Goal: Task Accomplishment & Management: Manage account settings

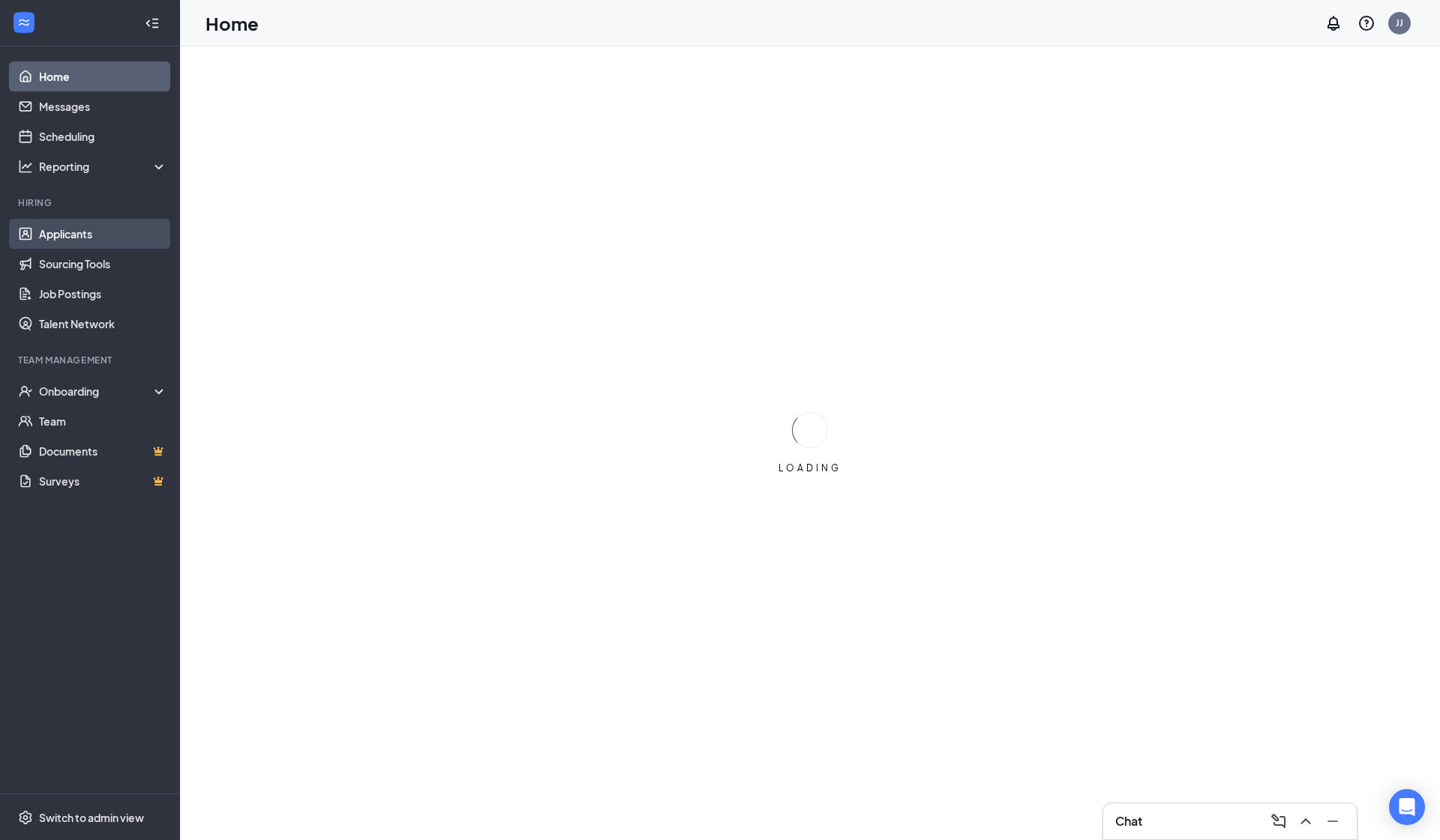
click at [152, 236] on link "Applicants" at bounding box center [103, 234] width 128 height 30
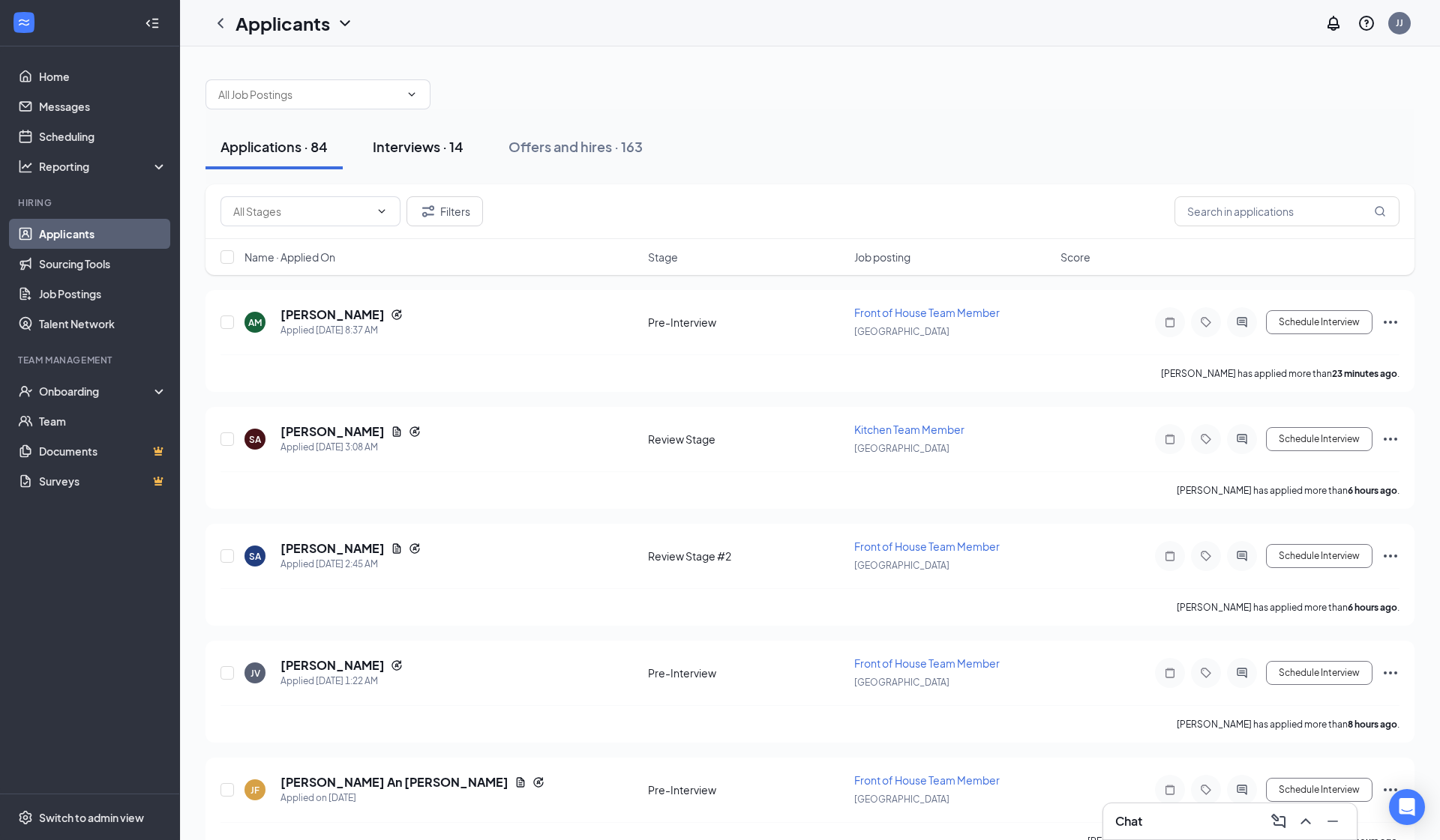
click at [440, 148] on div "Interviews · 14" at bounding box center [418, 146] width 91 height 19
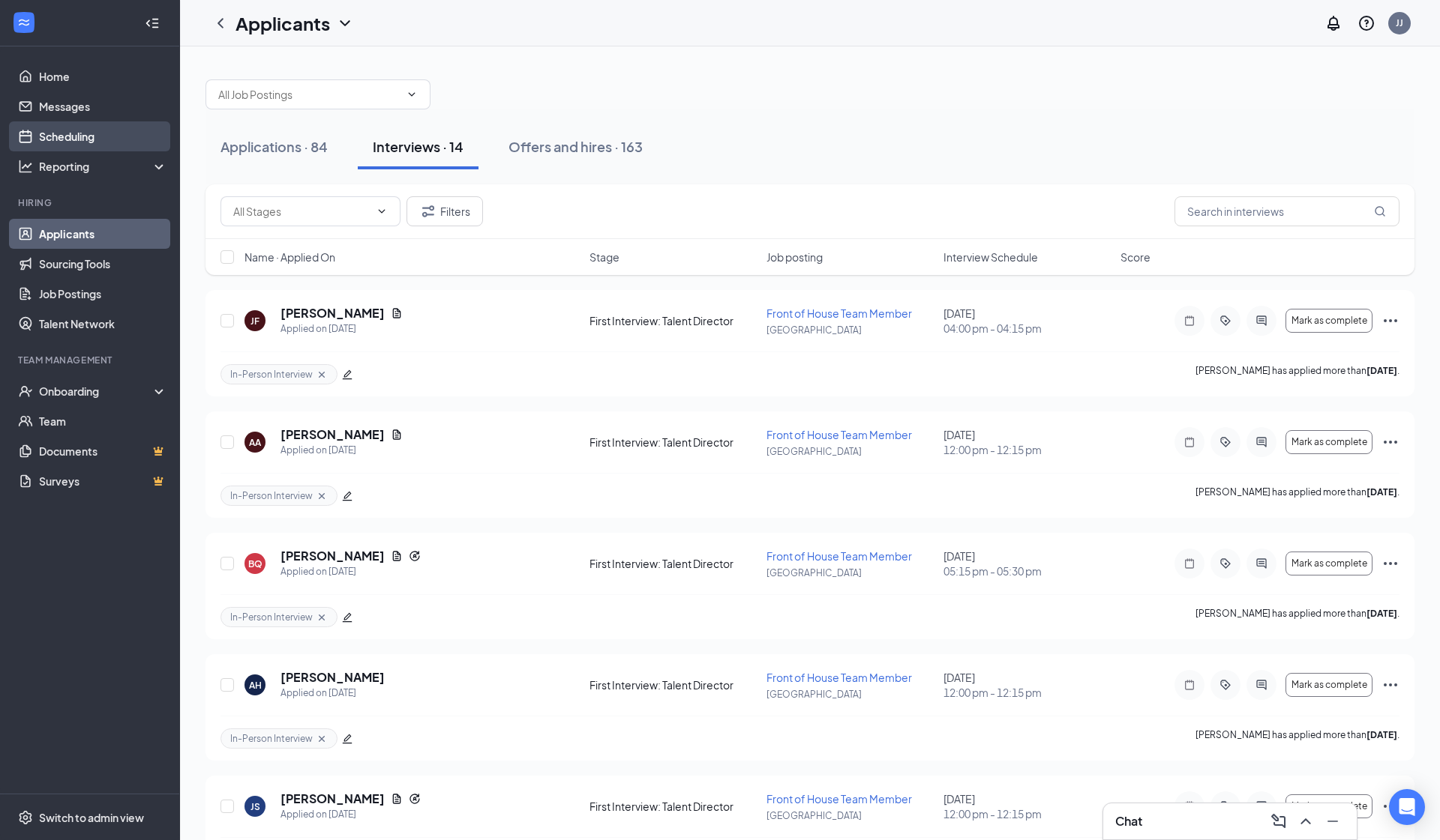
click at [117, 146] on link "Scheduling" at bounding box center [103, 136] width 128 height 30
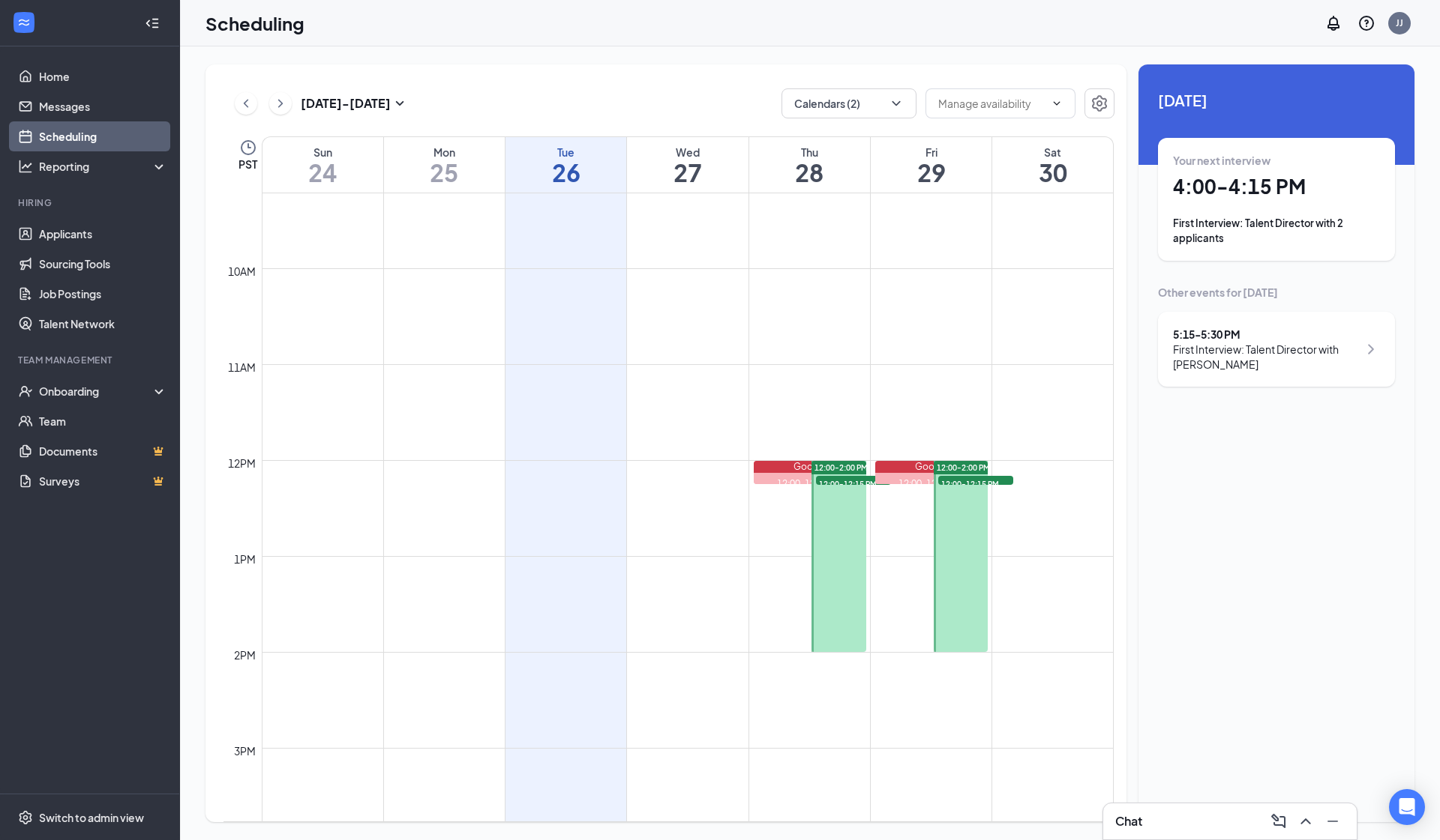
scroll to position [908, 0]
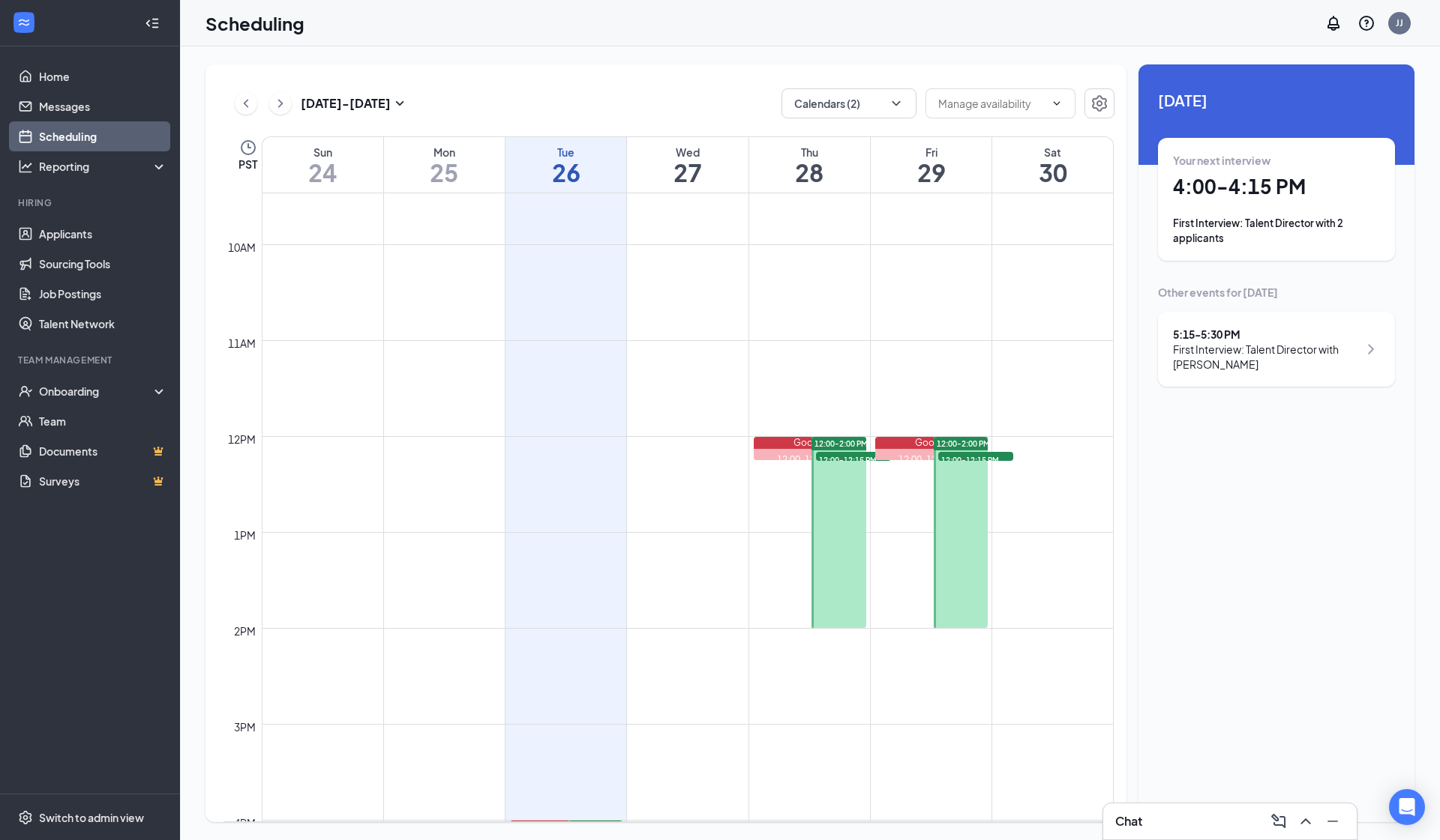
click at [957, 540] on div at bounding box center [960, 533] width 54 height 191
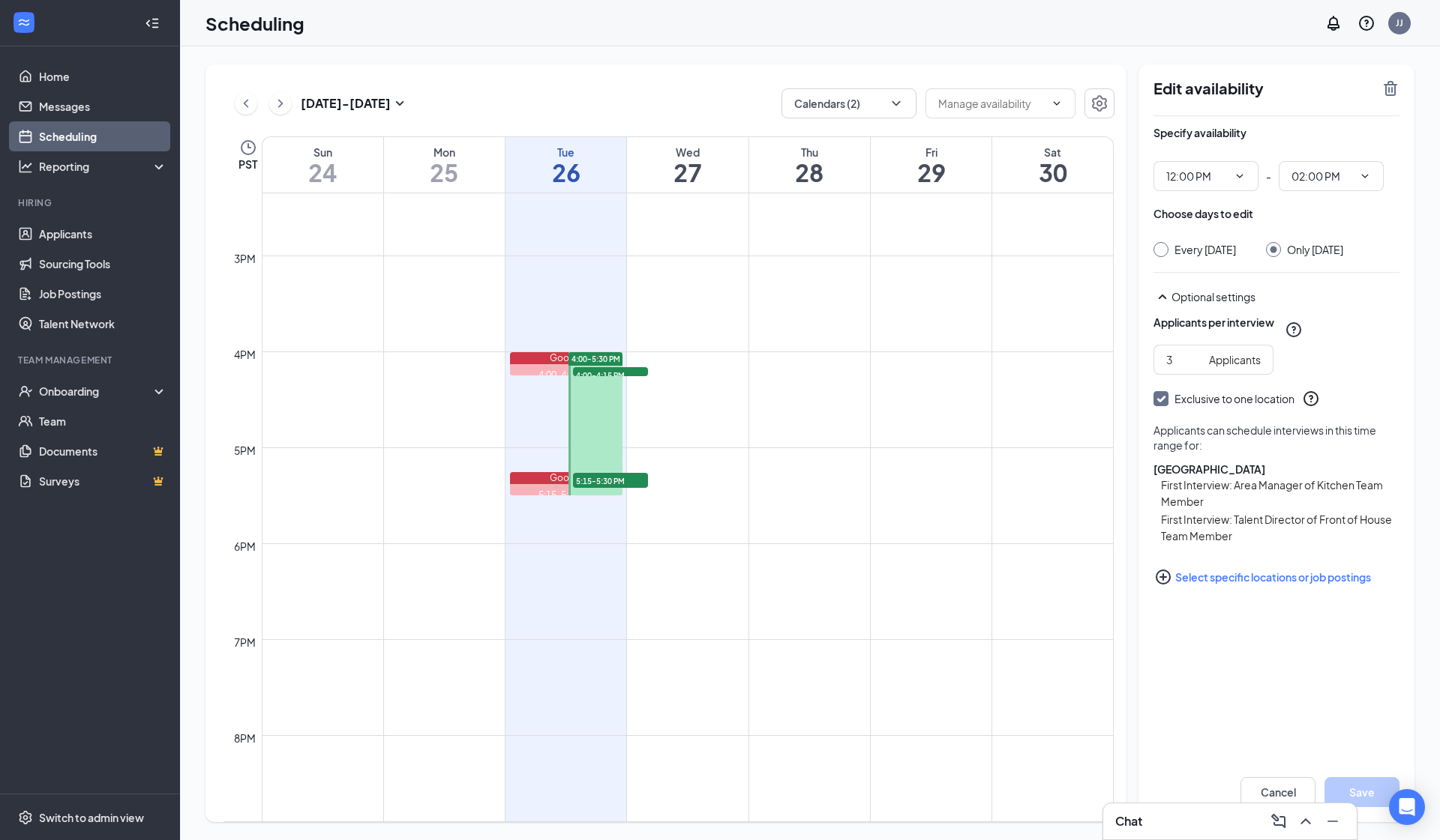
scroll to position [1260, 0]
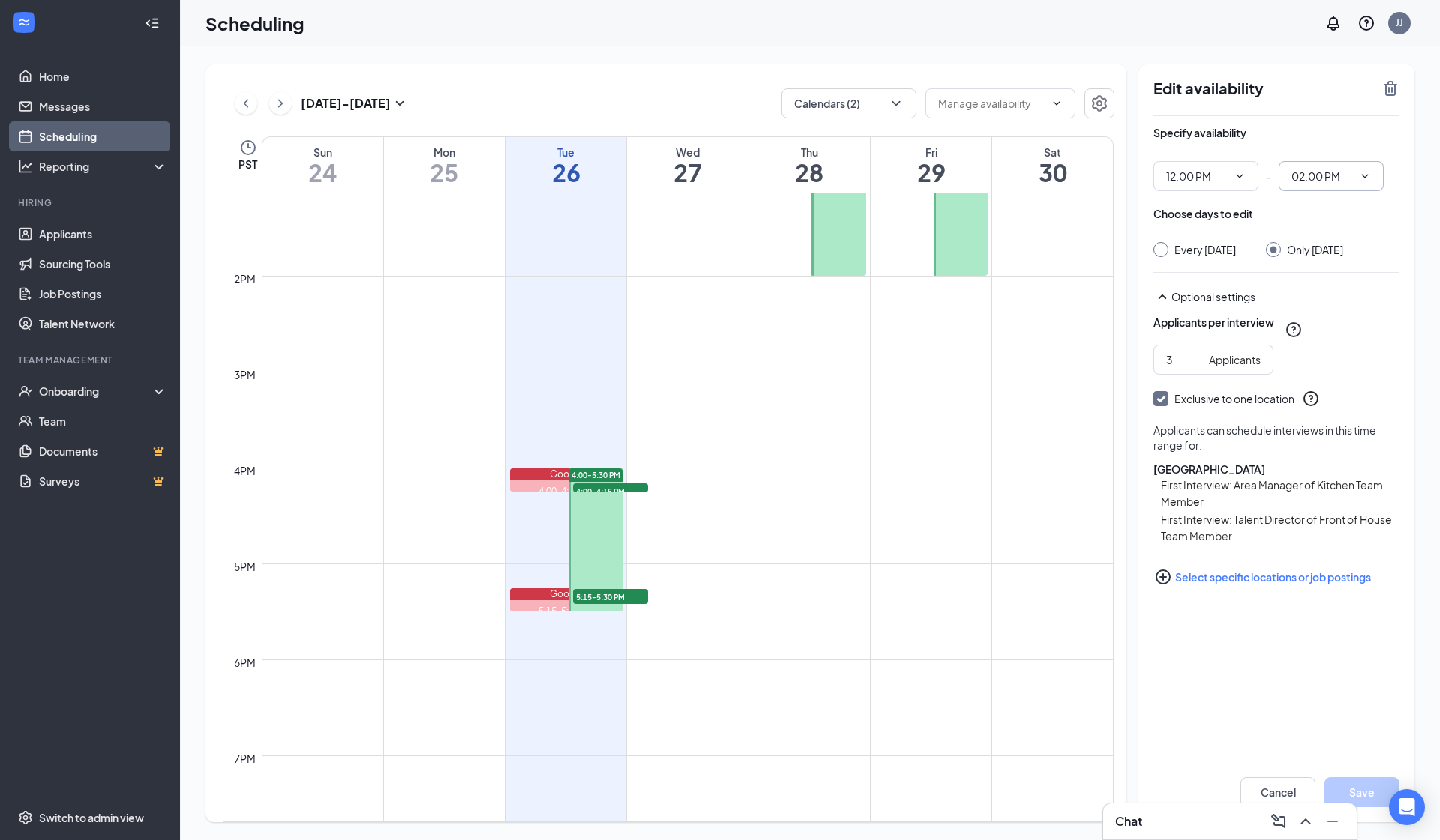
click at [1346, 181] on input "02:00 PM" at bounding box center [1322, 176] width 61 height 17
click at [1318, 288] on div "12:15 PM" at bounding box center [1312, 294] width 44 height 17
type input "12:15 PM"
click at [1363, 709] on div "Edit availability Specify availability 12:00 PM - 12:15 PM Choose days to edit …" at bounding box center [1276, 443] width 276 height 758
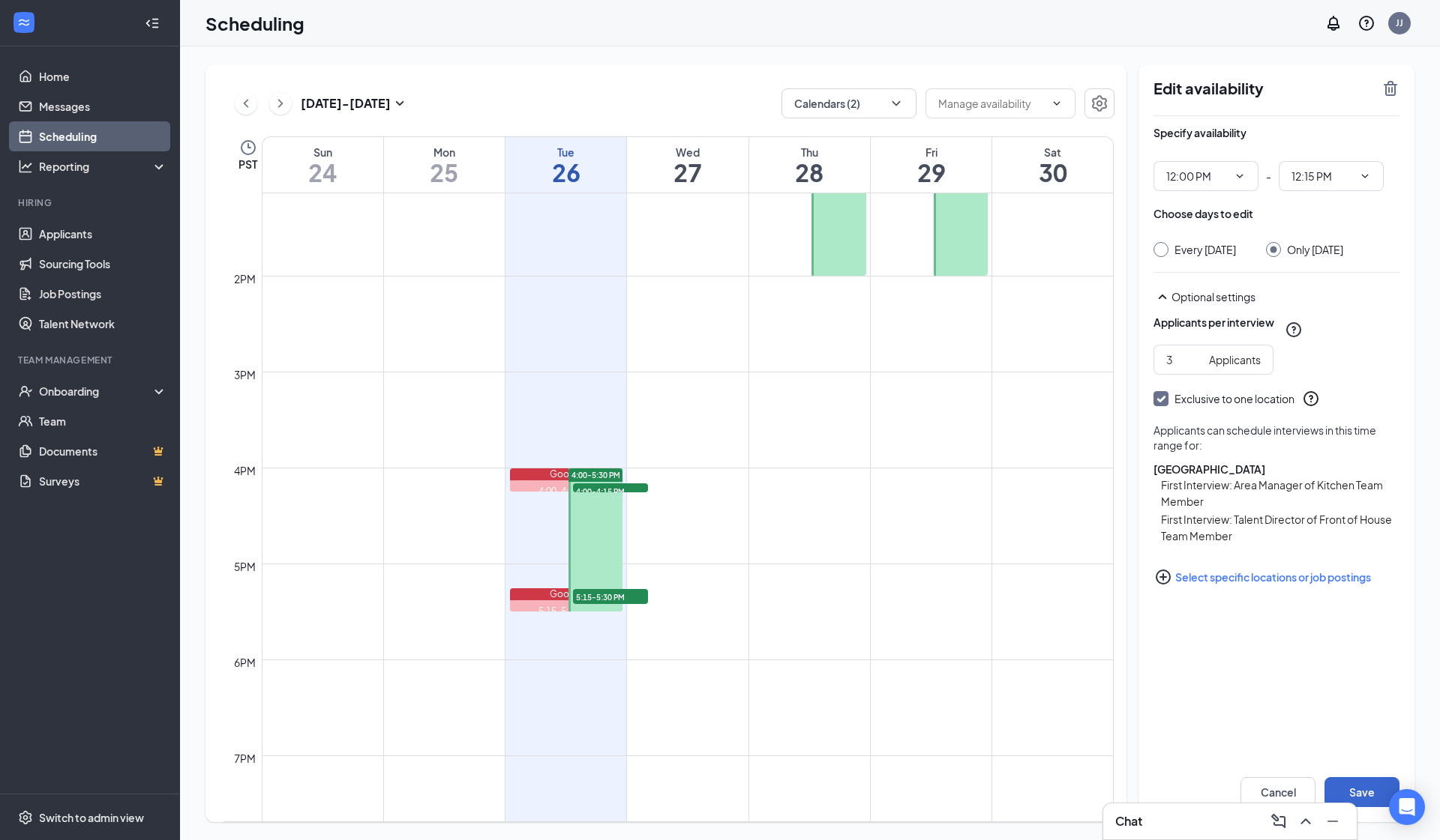
click at [1367, 779] on button "Save" at bounding box center [1362, 792] width 75 height 30
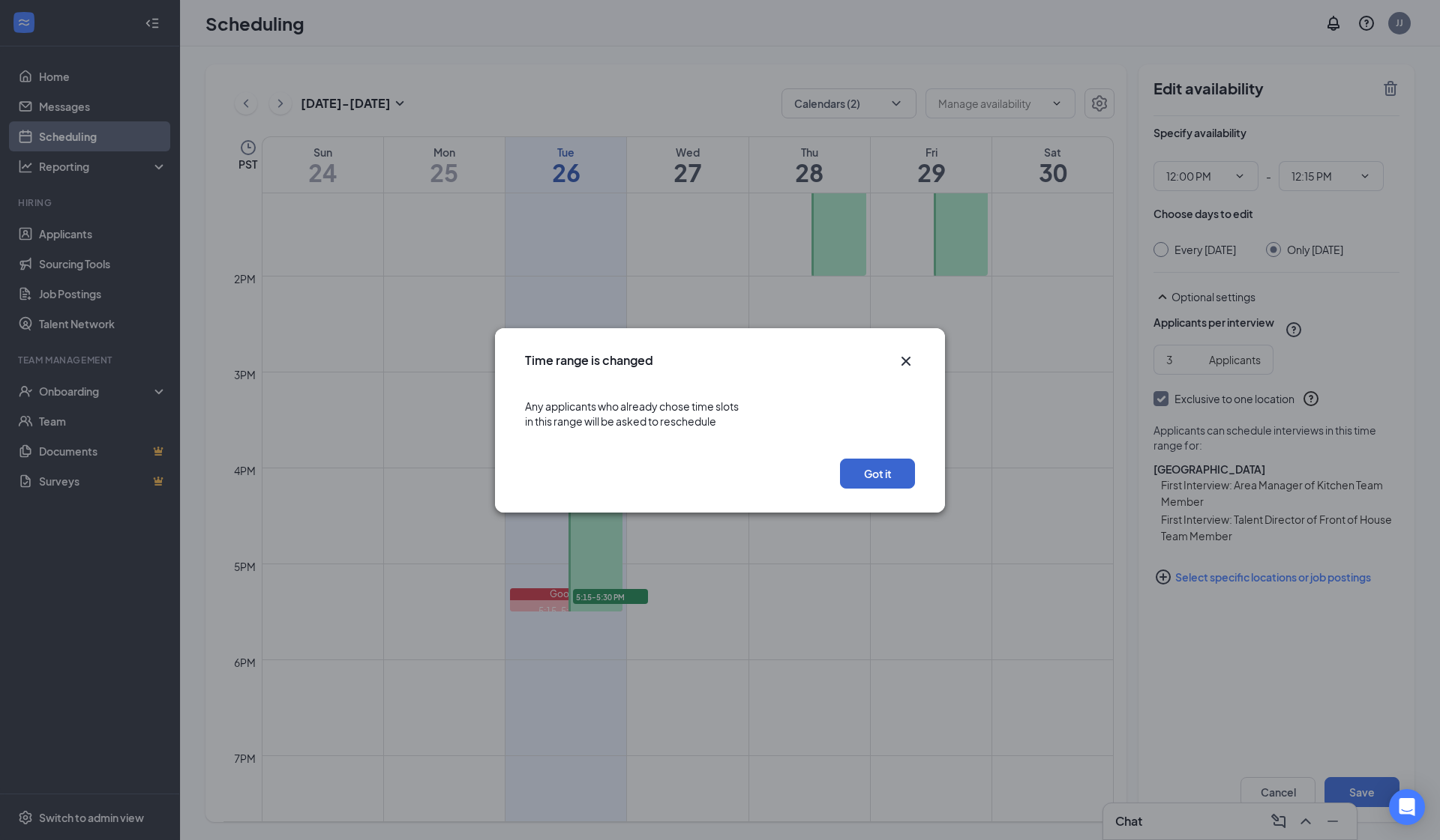
click at [872, 476] on button "Got it" at bounding box center [877, 474] width 75 height 30
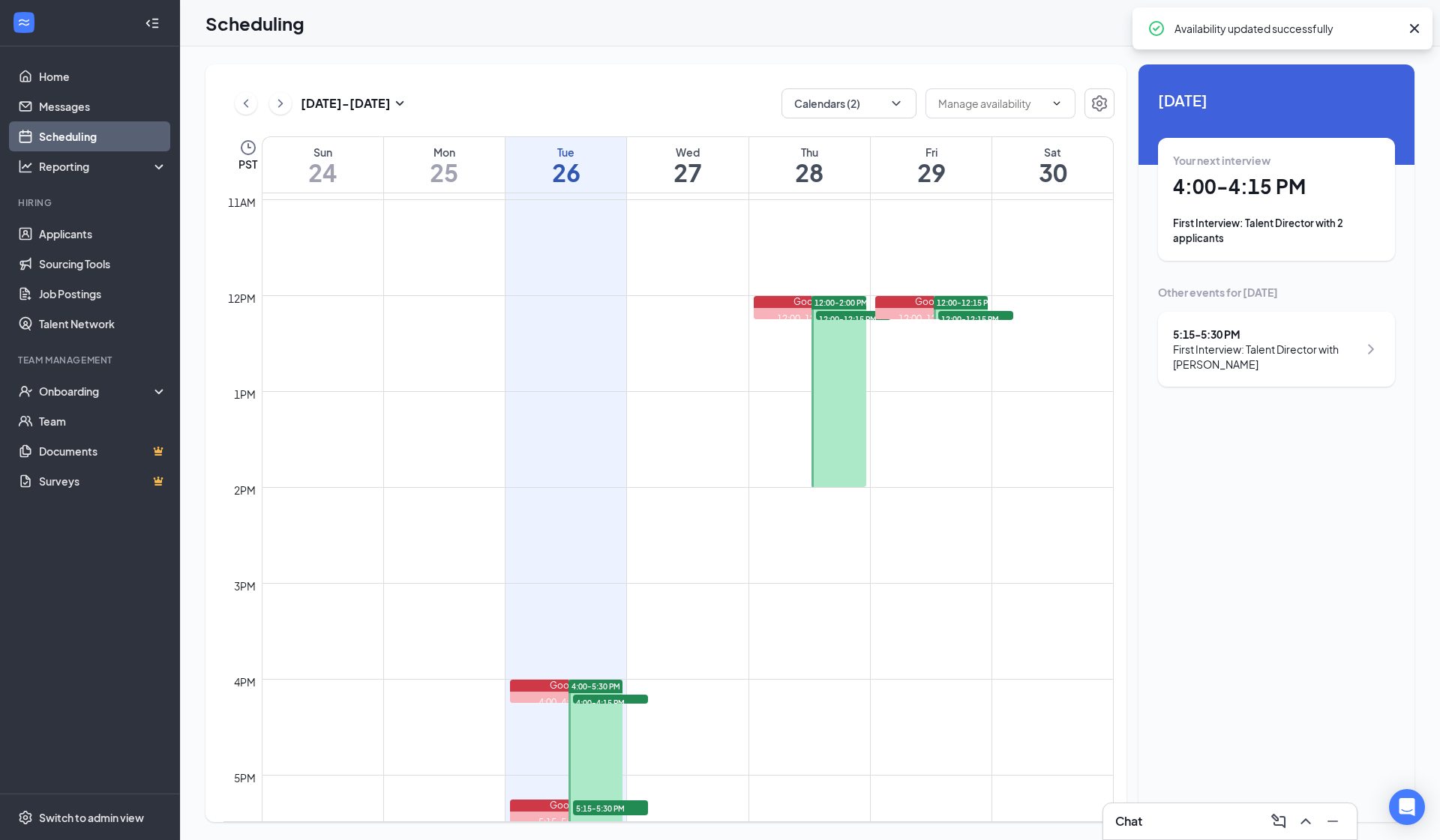
scroll to position [1000, 0]
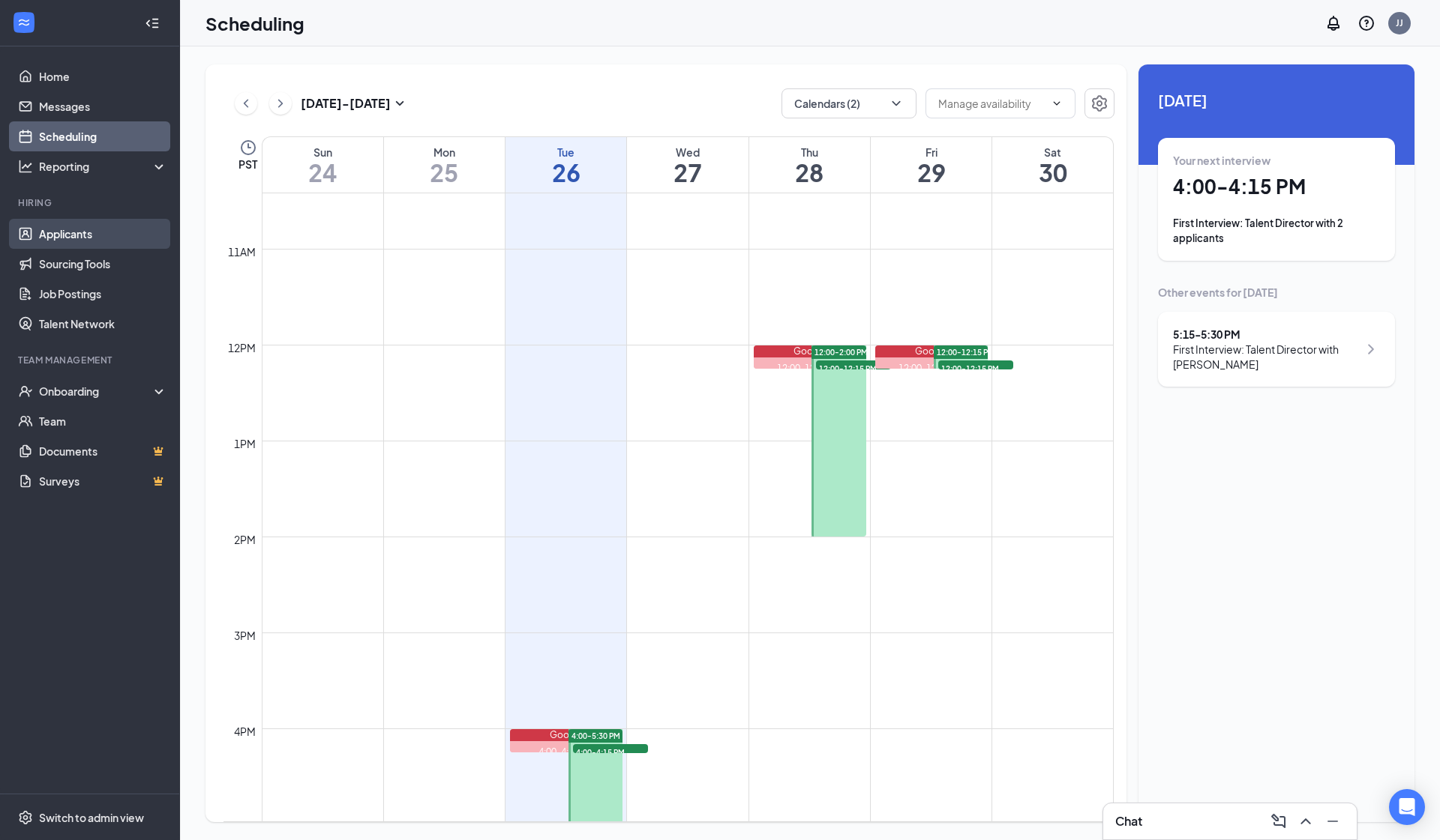
click at [111, 227] on link "Applicants" at bounding box center [103, 234] width 128 height 30
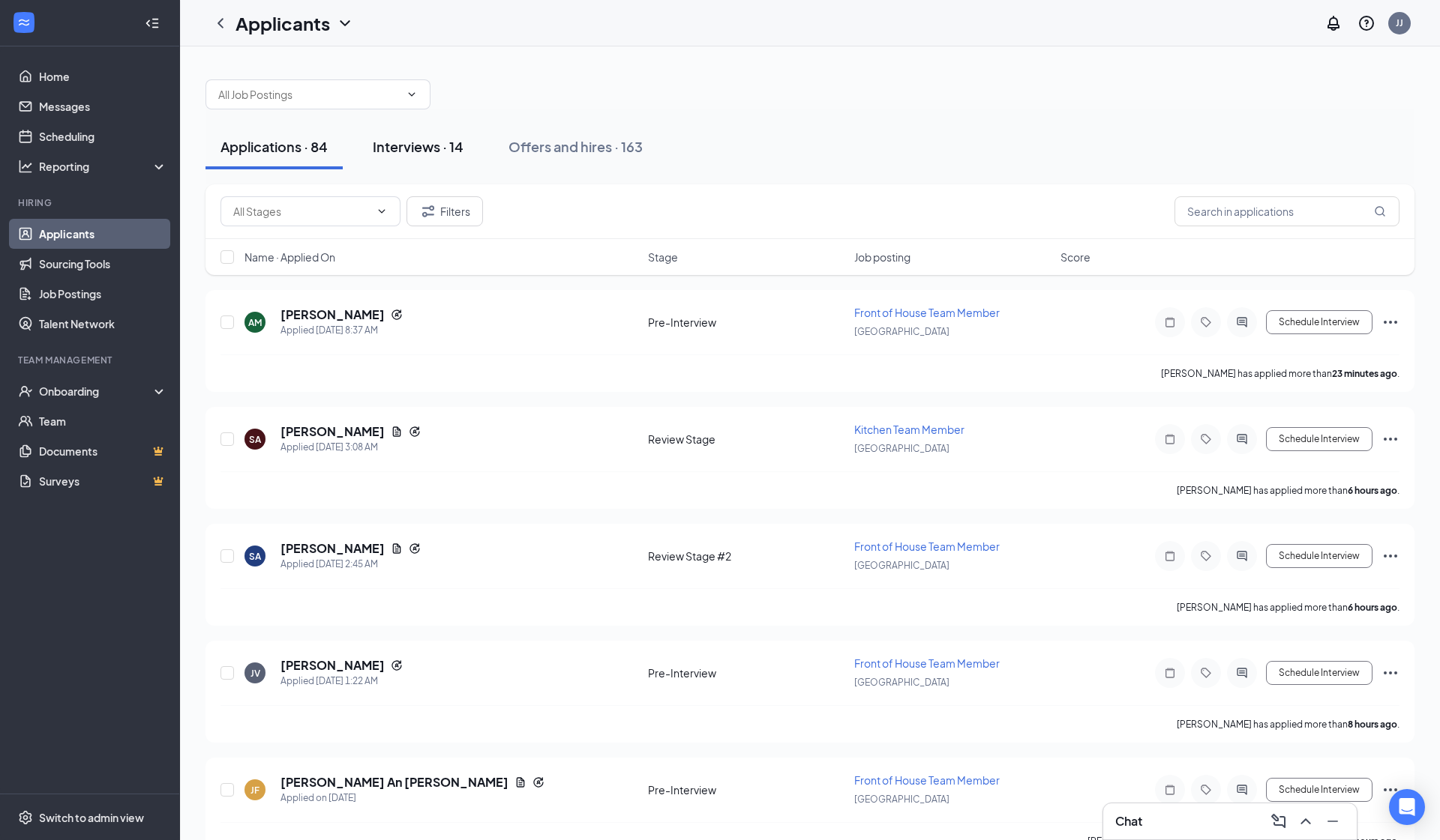
click at [371, 169] on button "Interviews · 14" at bounding box center [418, 147] width 120 height 45
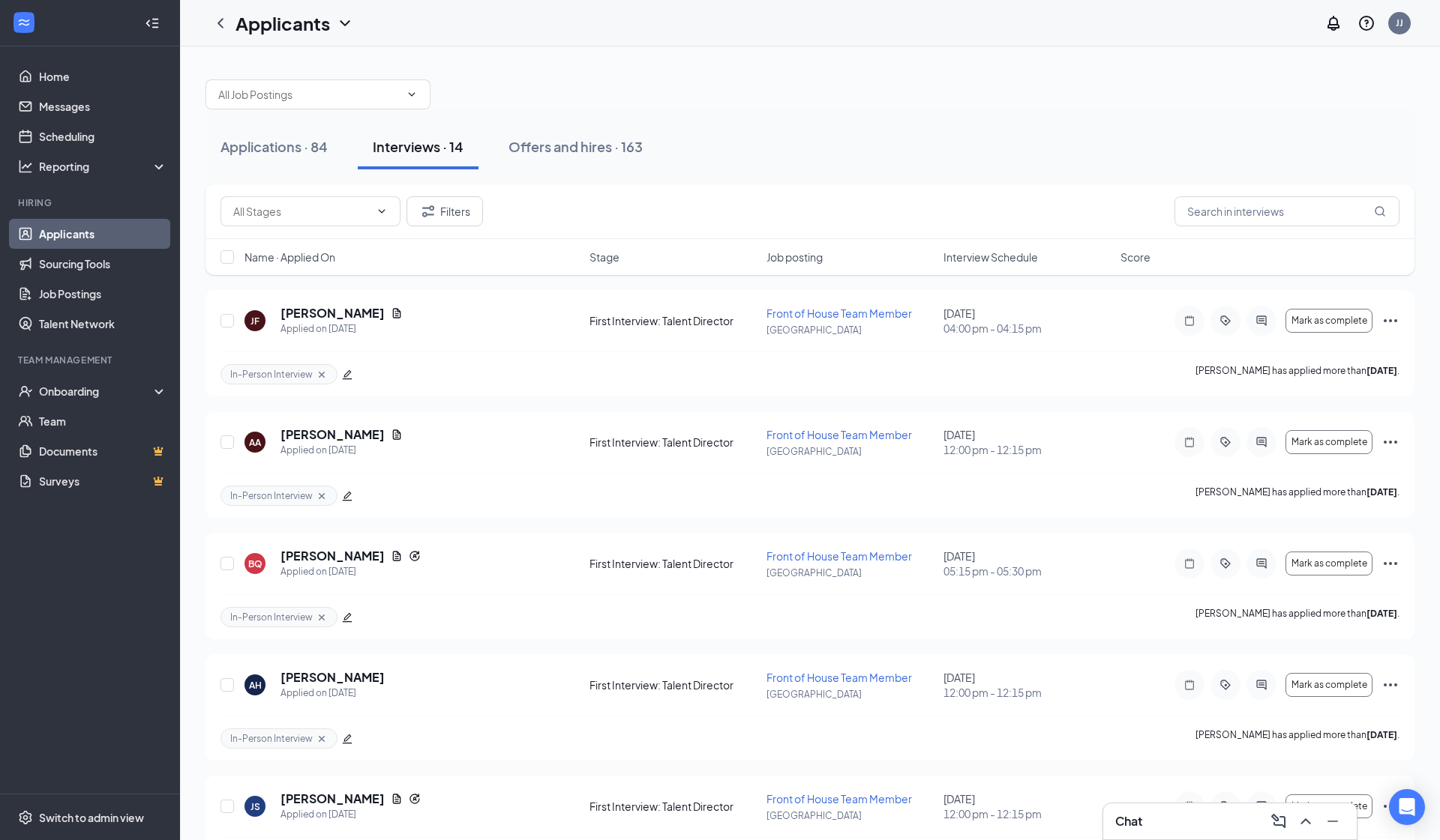
click at [291, 115] on div "Applications · 84 Interviews · 14 Offers and hires · 163" at bounding box center [810, 147] width 1209 height 75
click at [106, 144] on link "Scheduling" at bounding box center [103, 136] width 128 height 30
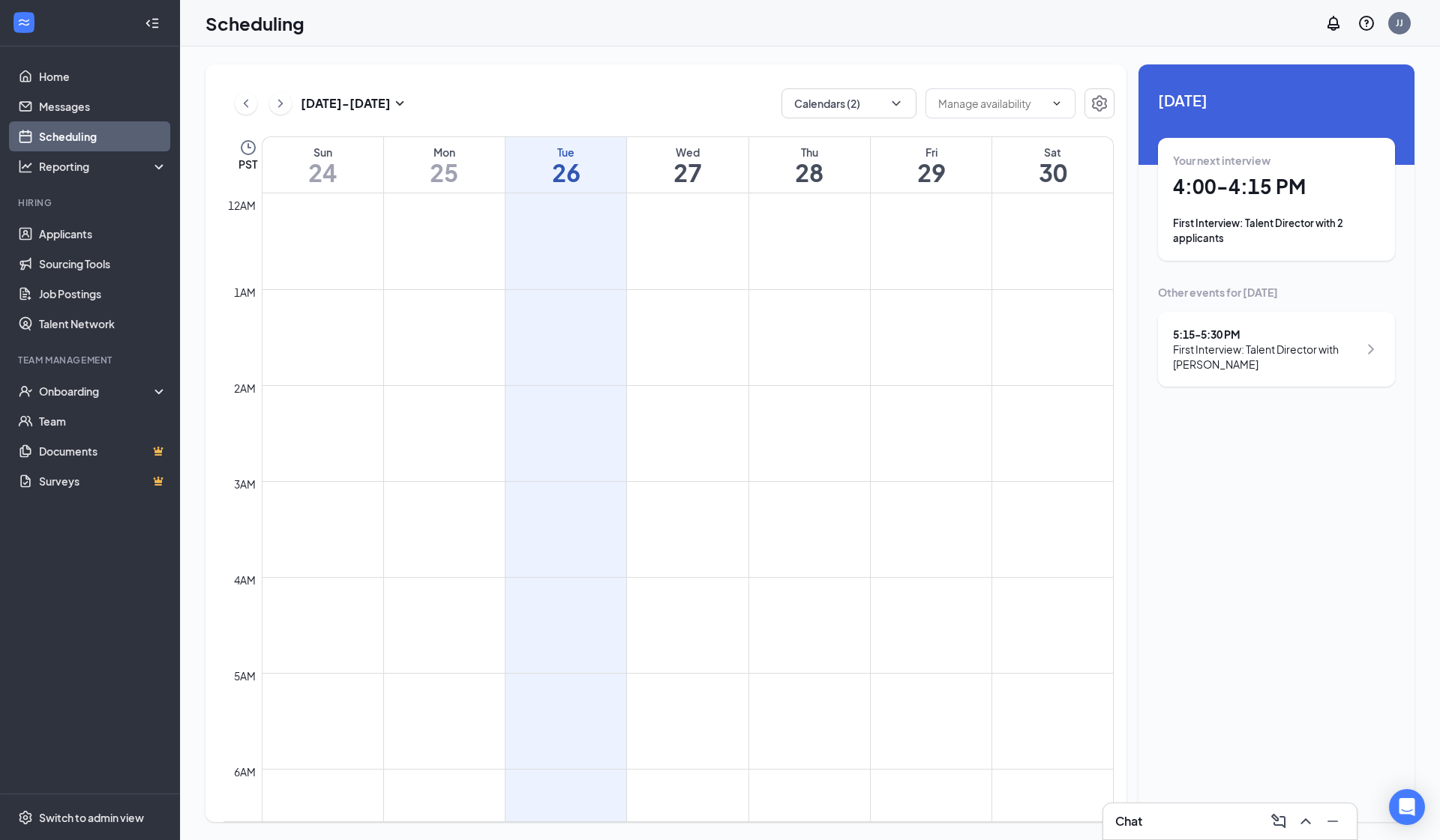
scroll to position [736, 0]
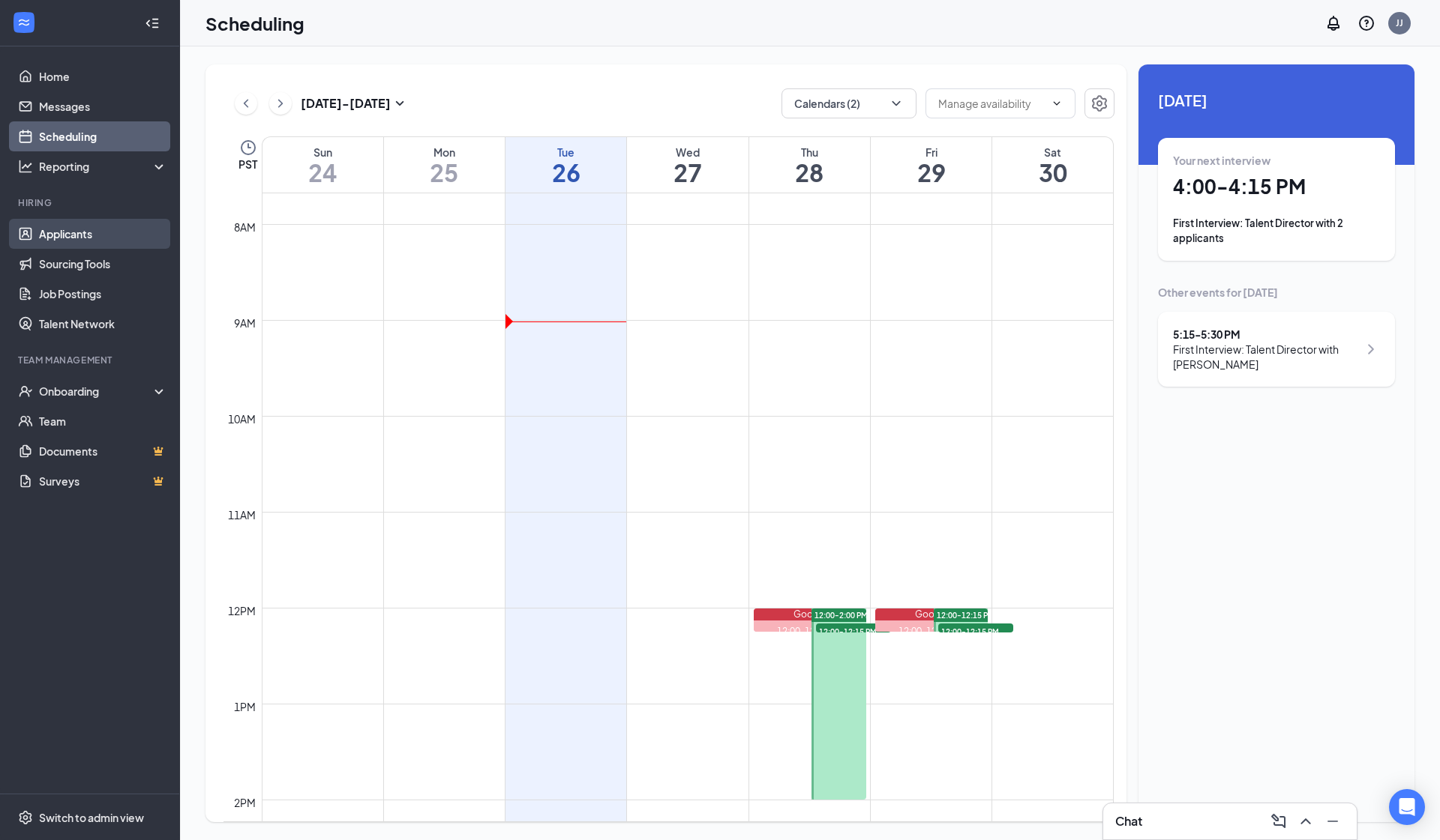
click at [128, 231] on link "Applicants" at bounding box center [103, 234] width 128 height 30
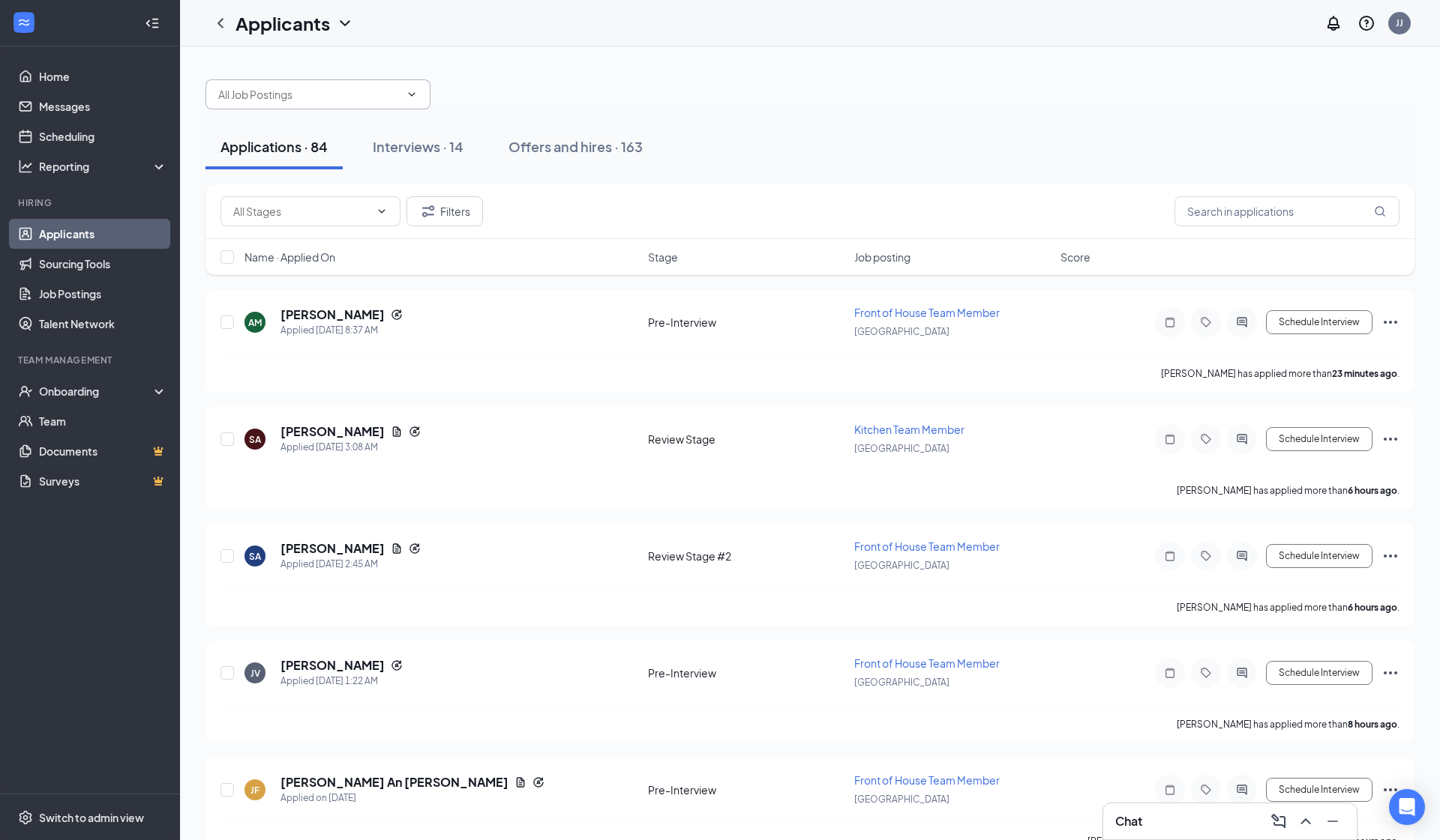
click at [363, 101] on input "text" at bounding box center [309, 94] width 182 height 17
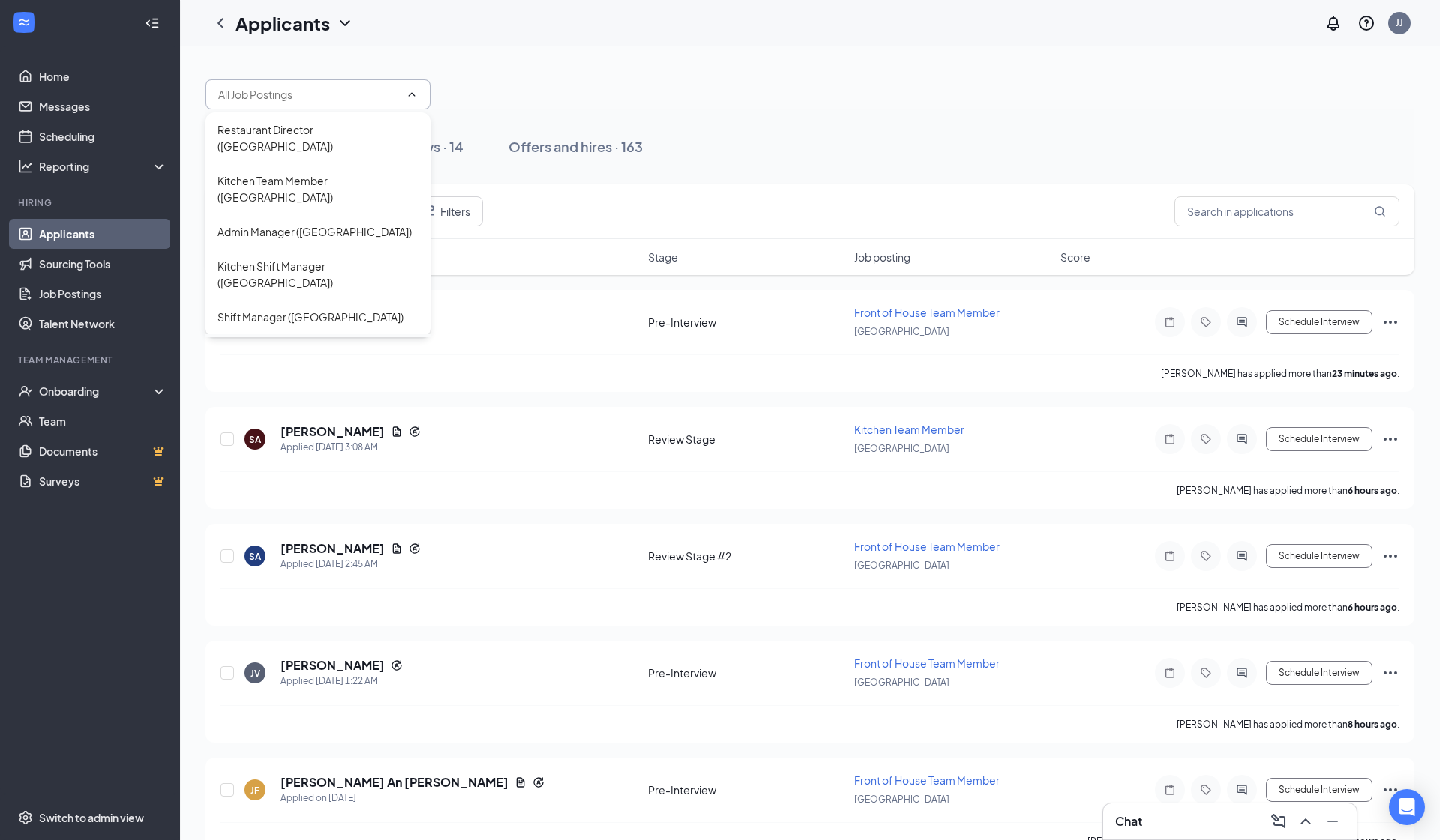
click at [351, 344] on div "Front of House Team Member ([GEOGRAPHIC_DATA])" at bounding box center [318, 359] width 201 height 33
type input "Front of House Team Member ([GEOGRAPHIC_DATA])"
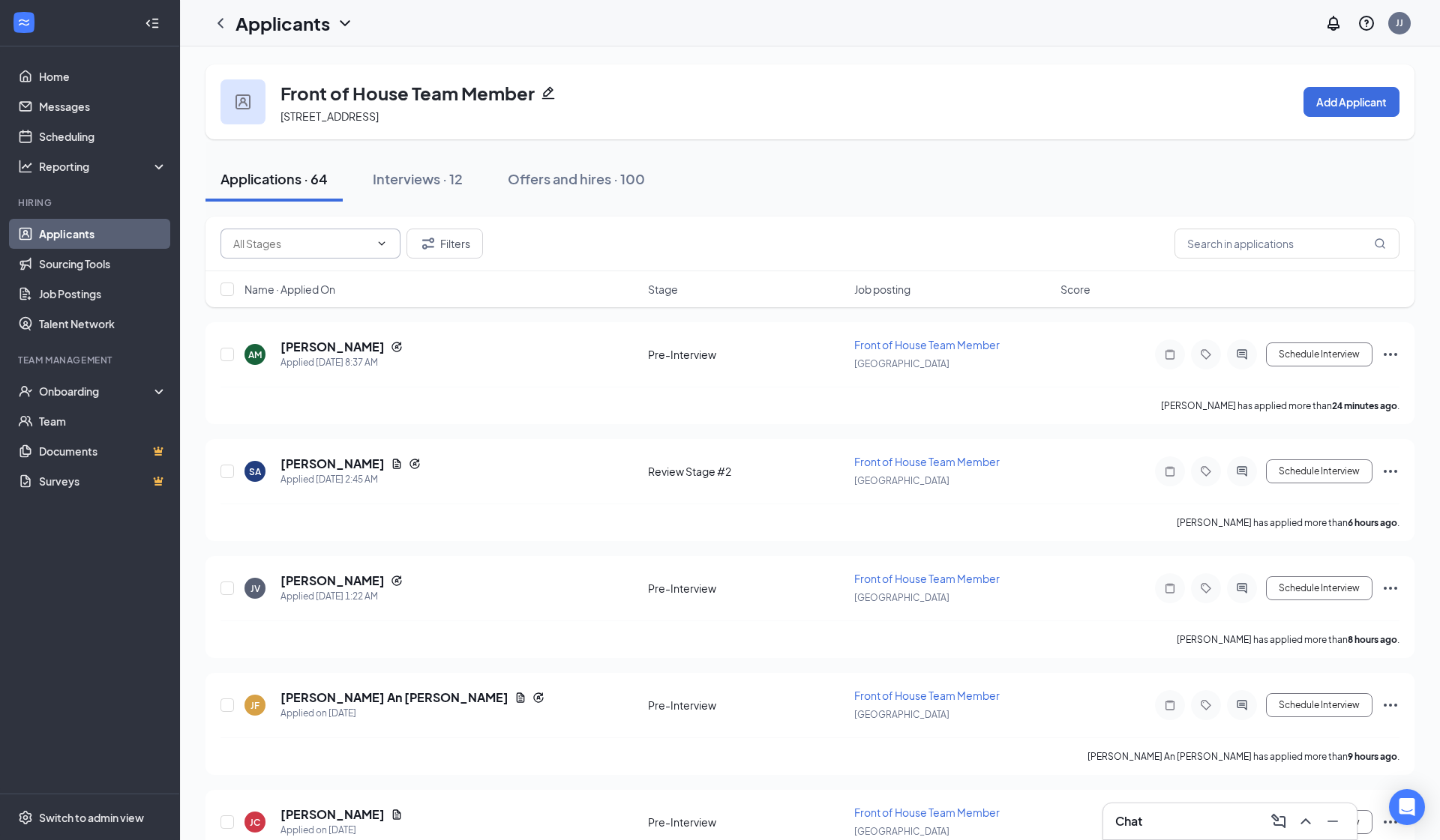
click at [356, 255] on span at bounding box center [310, 244] width 180 height 30
click at [349, 304] on div "Review Stage #2 (19)" at bounding box center [310, 313] width 180 height 35
type input "Review Stage #2 (19)"
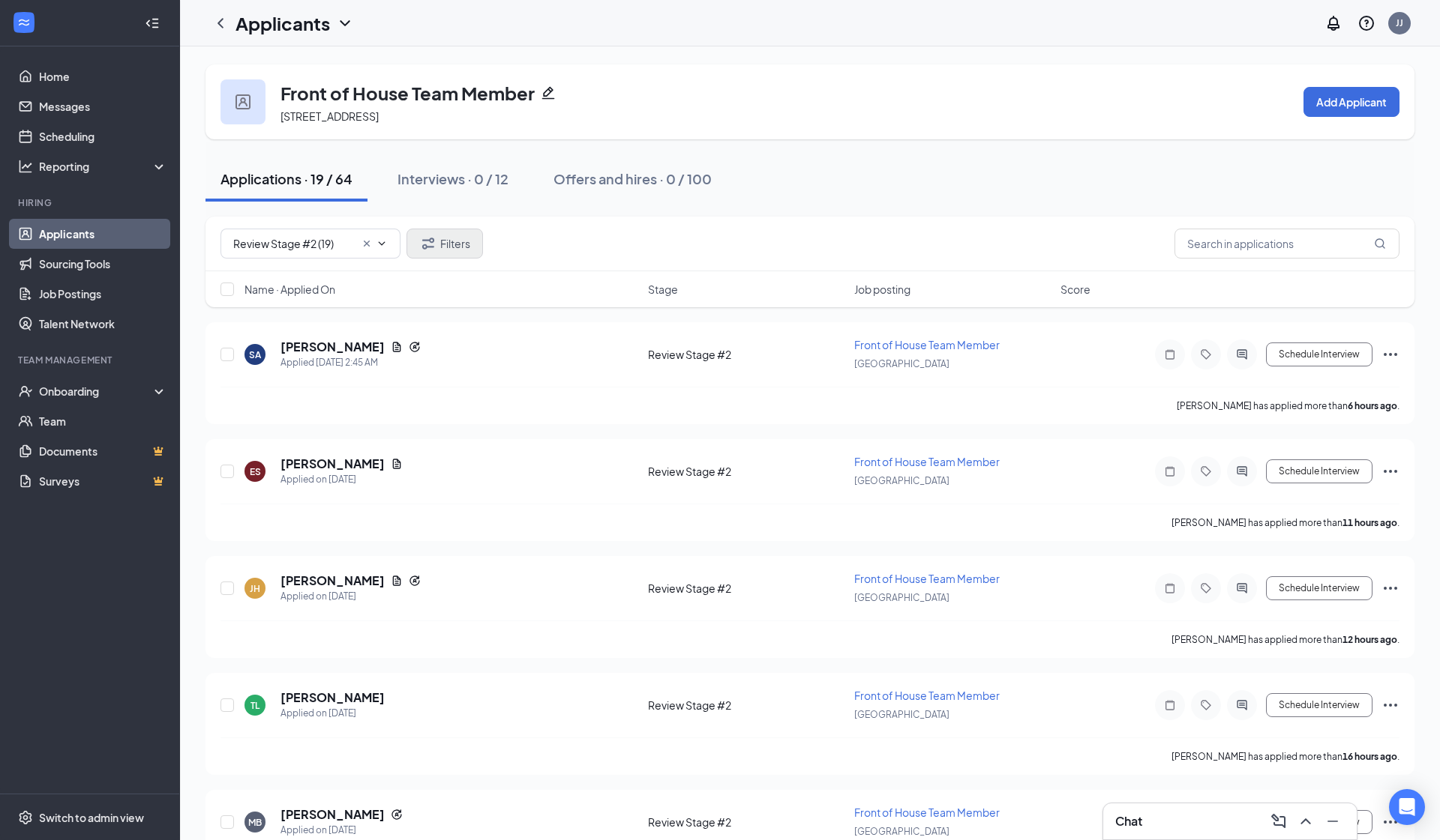
click at [459, 231] on button "Filters" at bounding box center [444, 244] width 76 height 30
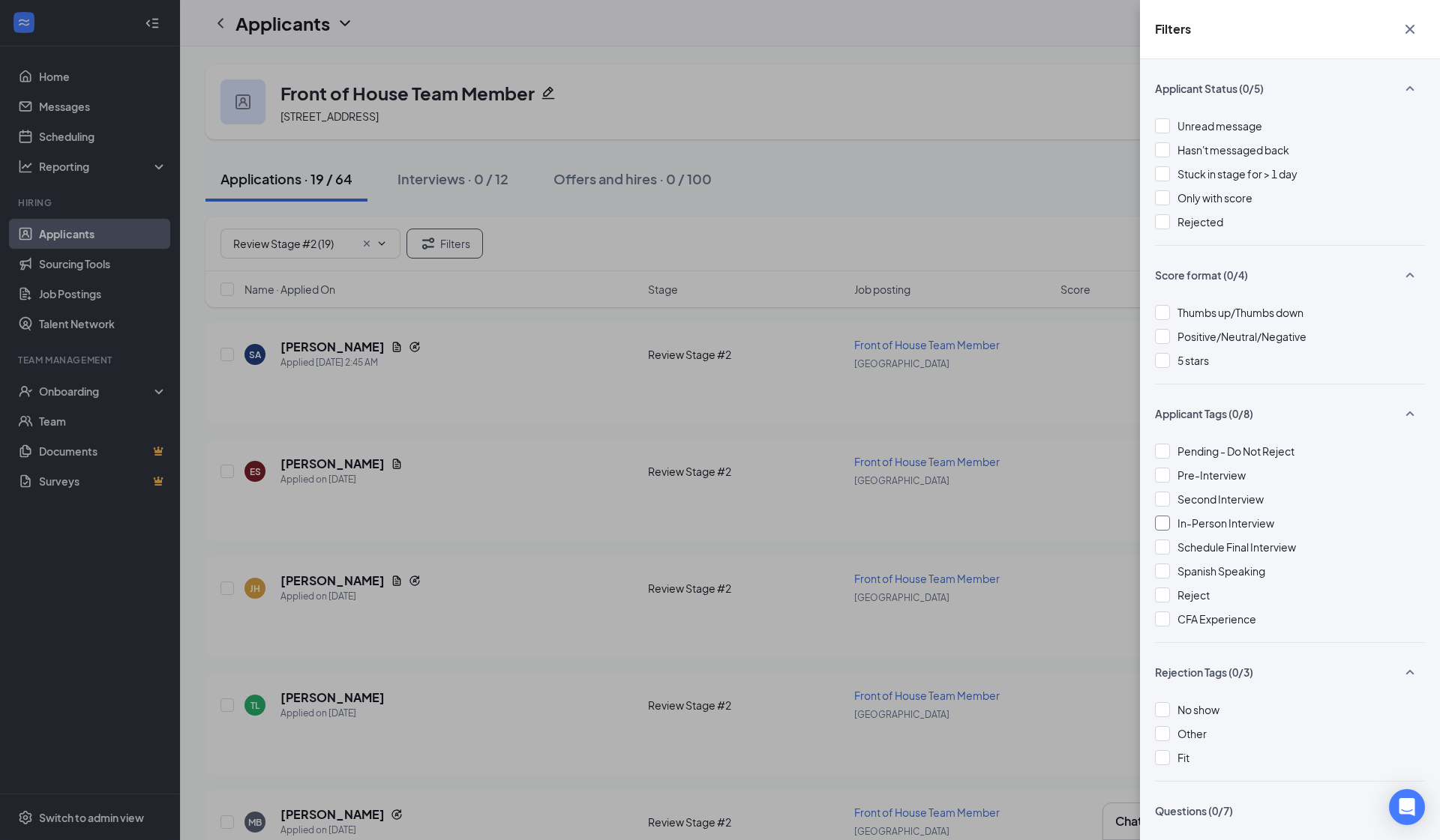
click at [1162, 518] on div at bounding box center [1161, 522] width 15 height 15
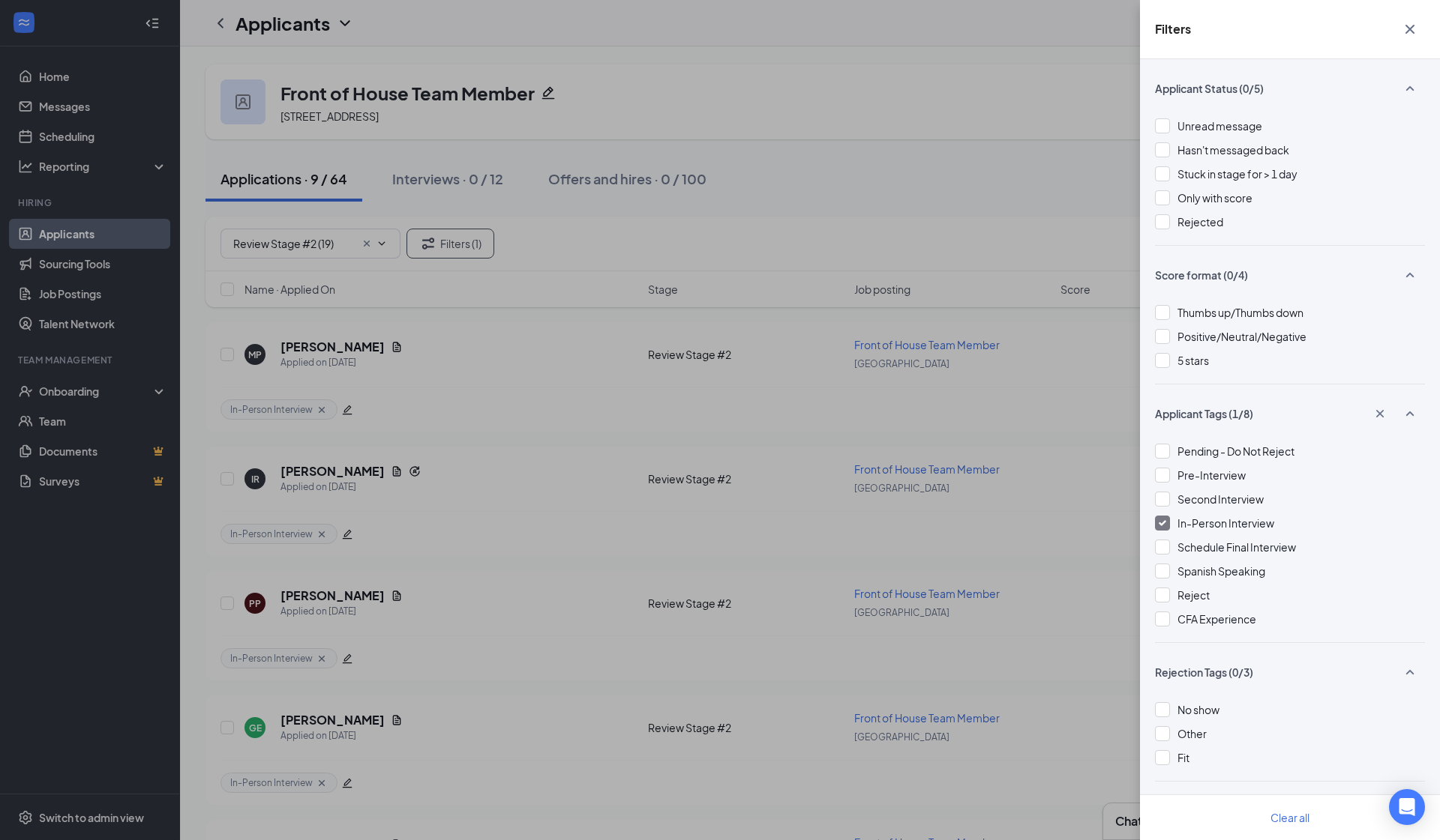
click at [775, 490] on div "Filters Applicant Status (0/5) Unread message Hasn't messaged back Stuck in sta…" at bounding box center [720, 420] width 1440 height 840
click at [416, 499] on div "Filters Applicant Status (0/5) Unread message Hasn't messaged back Stuck in sta…" at bounding box center [720, 420] width 1440 height 840
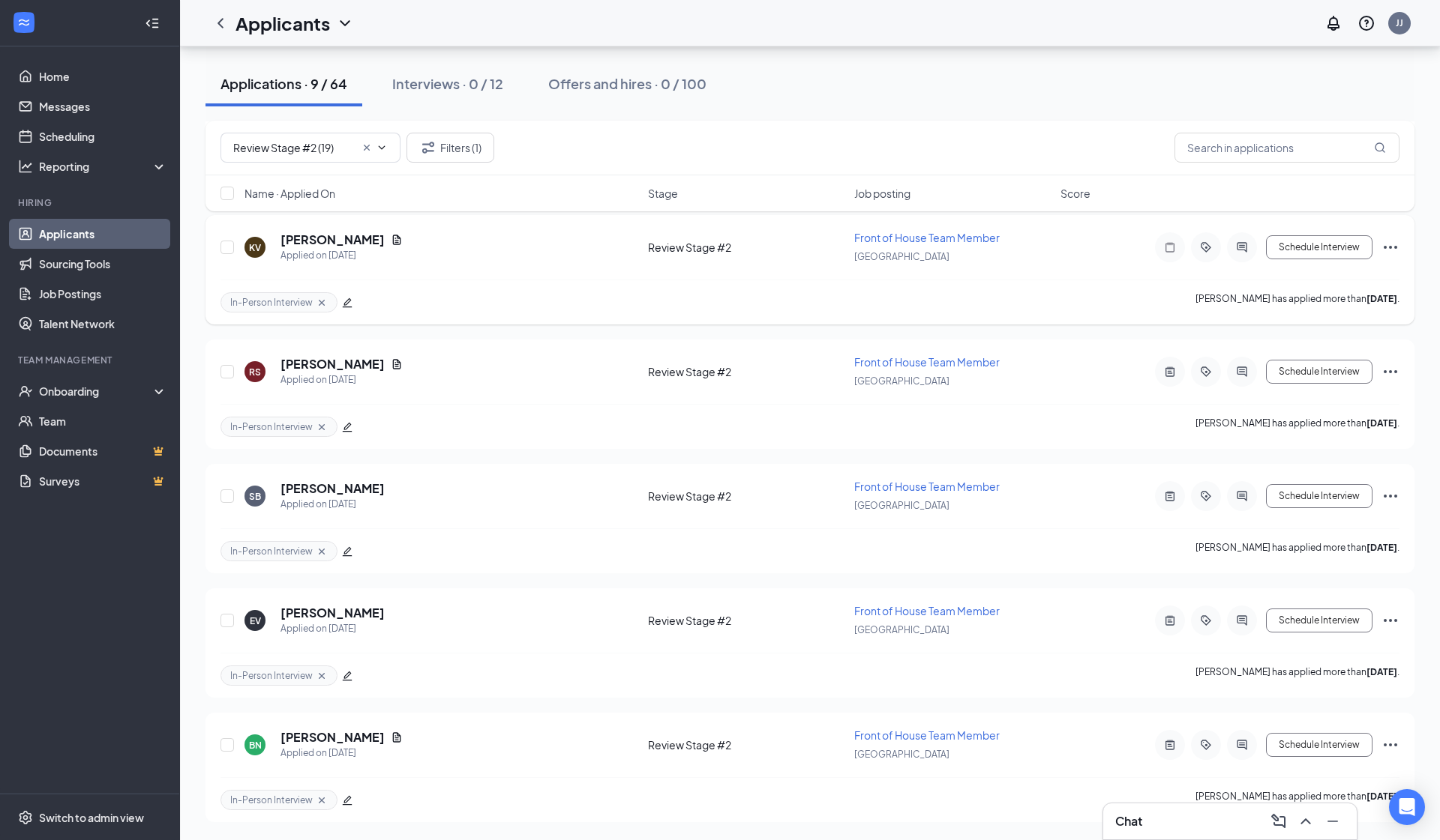
scroll to position [605, 0]
click at [231, 197] on input "checkbox" at bounding box center [227, 193] width 14 height 14
checkbox input "false"
checkbox input "true"
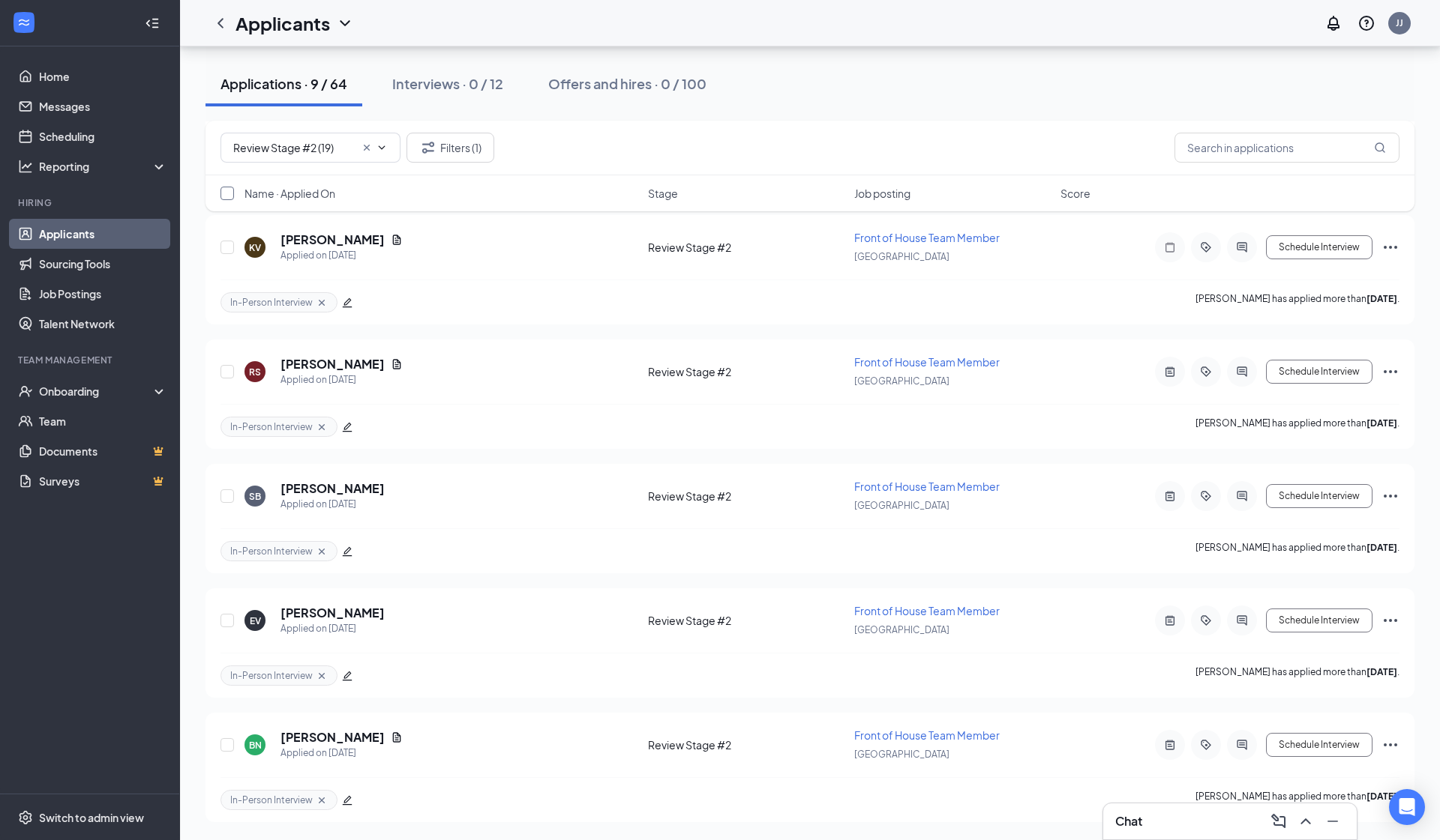
checkbox input "true"
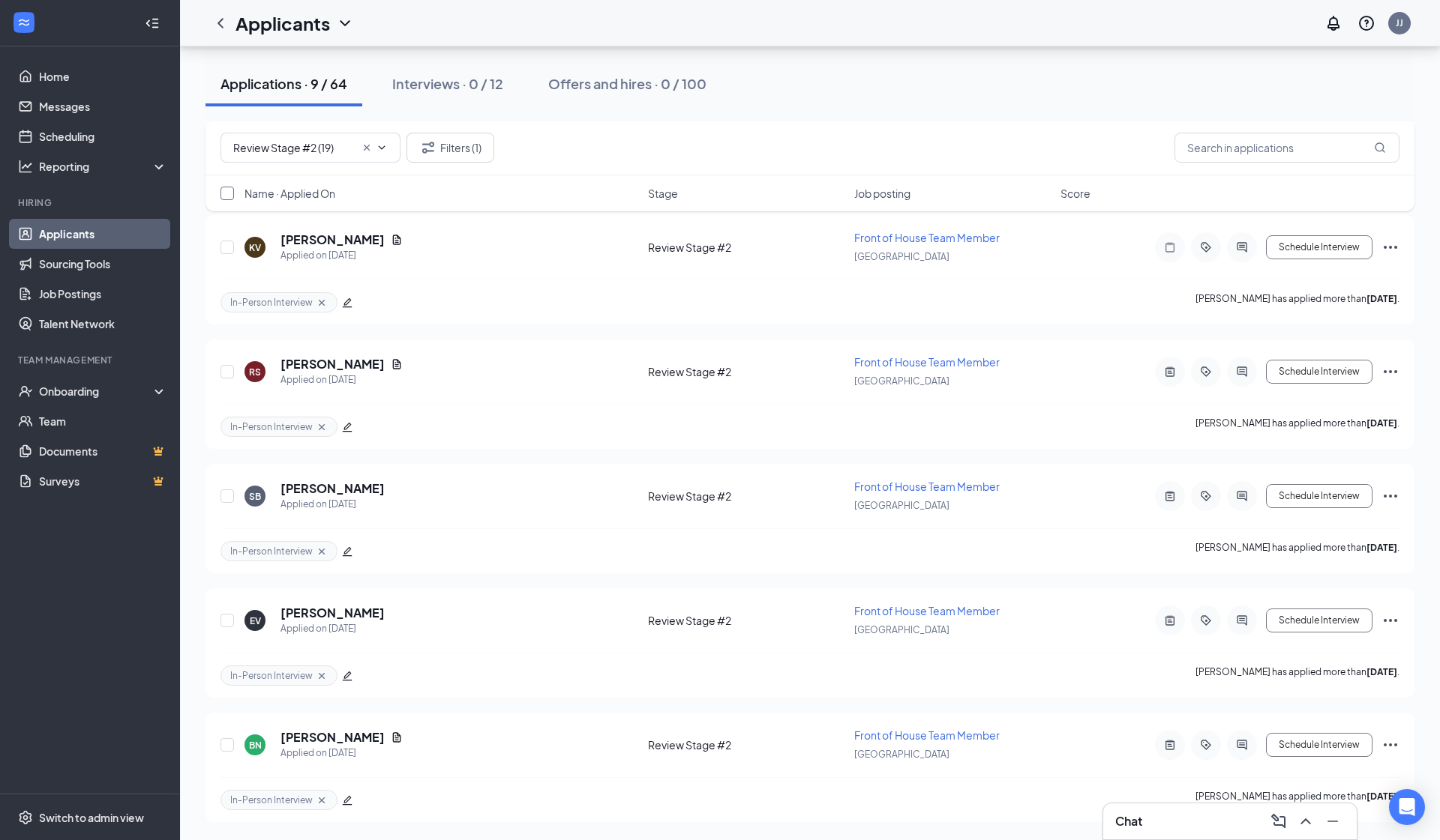
checkbox input "true"
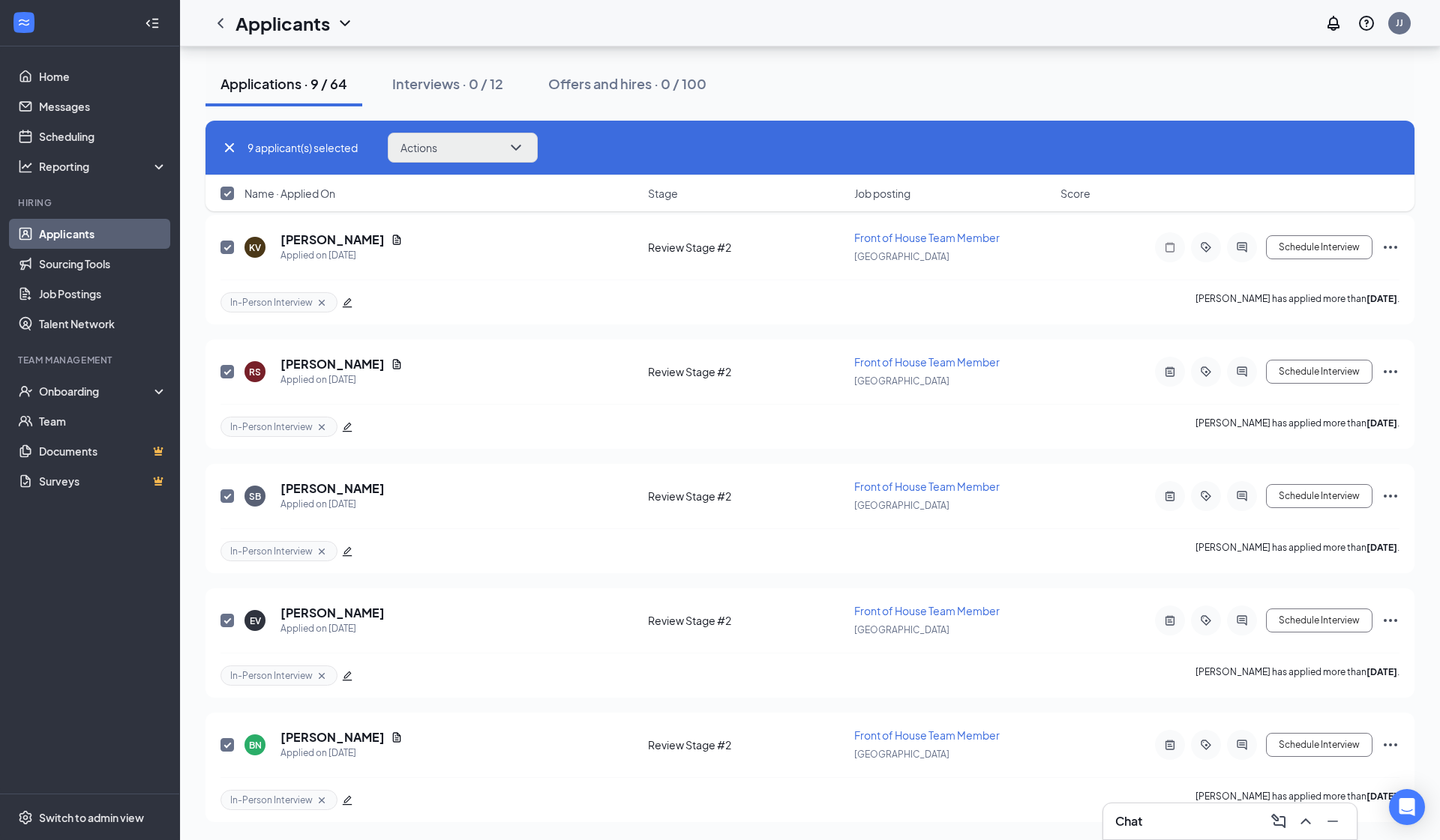
click at [434, 147] on span "Actions" at bounding box center [418, 147] width 37 height 11
click at [492, 264] on p "Move to stage" at bounding box center [466, 258] width 129 height 15
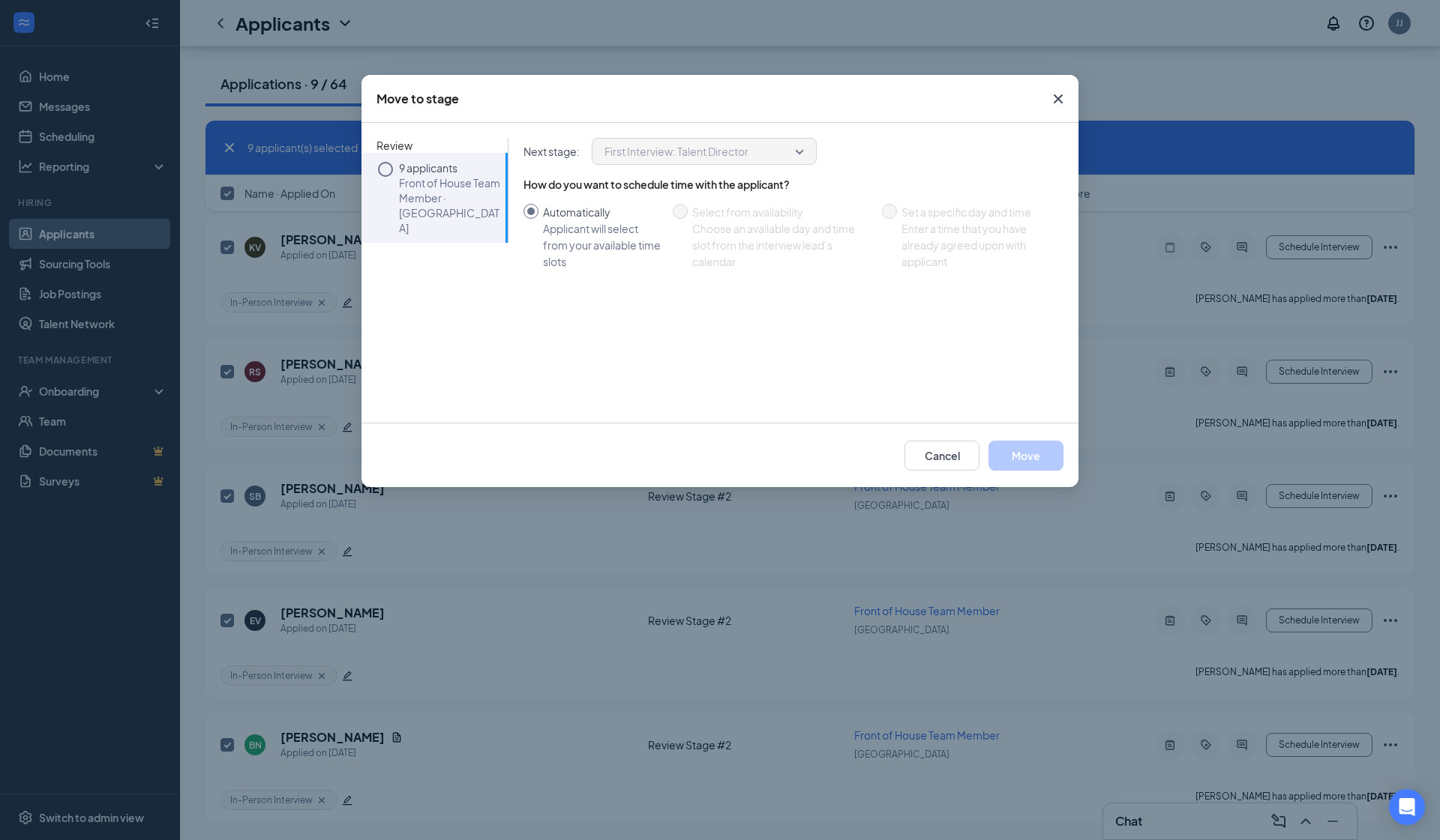
click at [394, 168] on icon "Circle" at bounding box center [385, 169] width 18 height 18
click at [390, 161] on icon "Circle" at bounding box center [385, 169] width 18 height 18
click at [1036, 461] on button "Move" at bounding box center [1026, 455] width 75 height 30
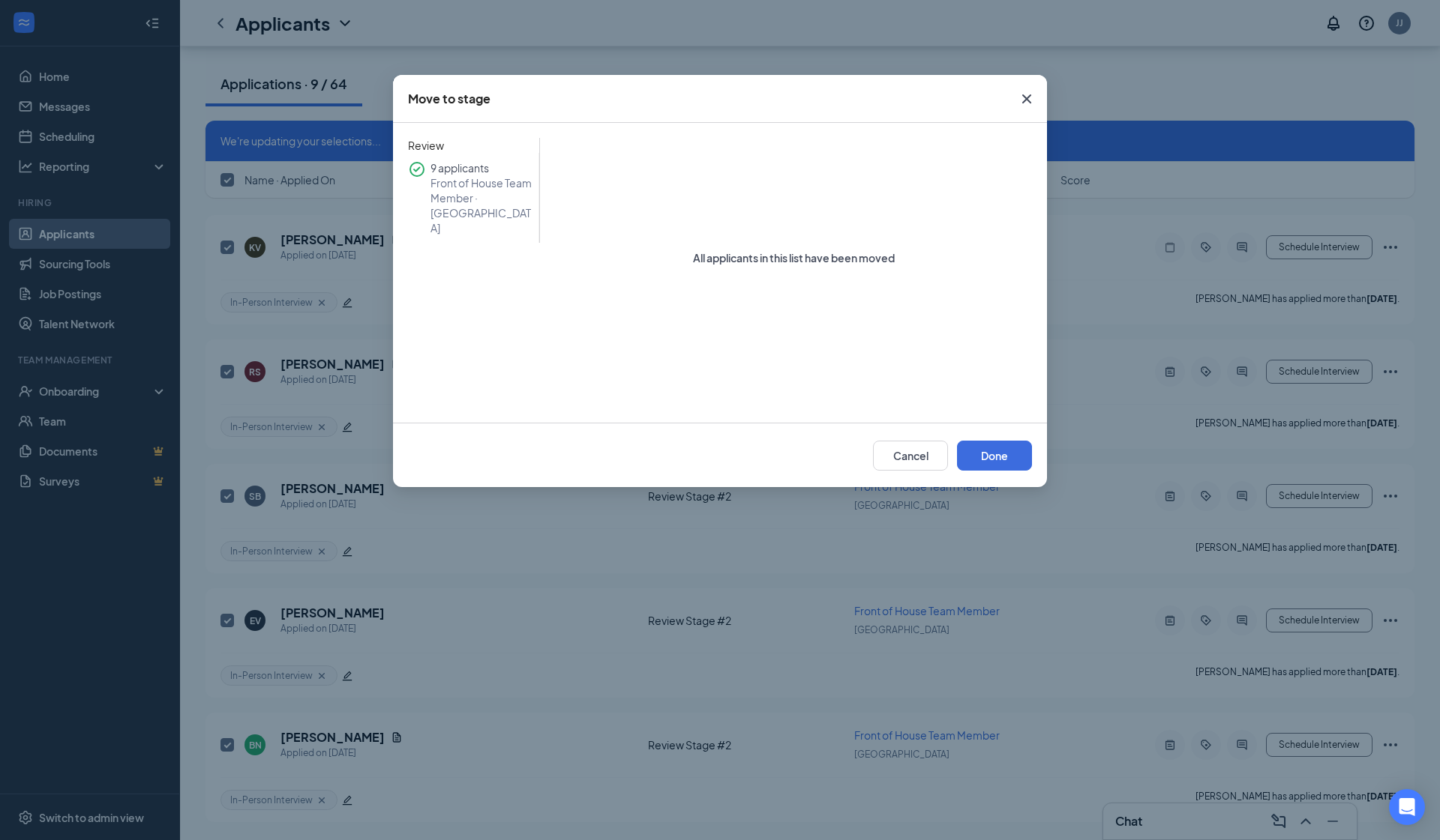
scroll to position [591, 0]
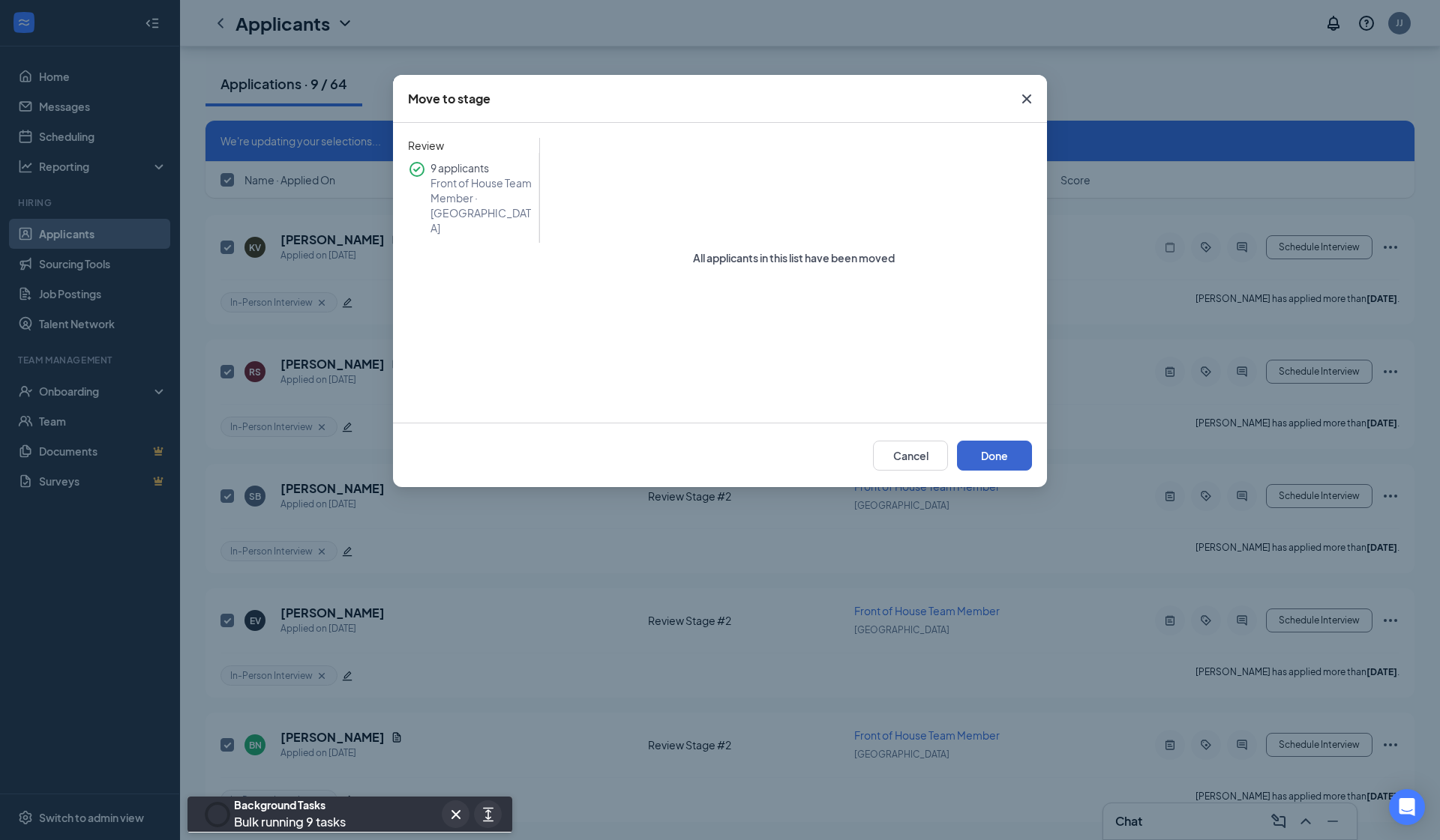
click at [994, 465] on button "Done" at bounding box center [995, 455] width 75 height 30
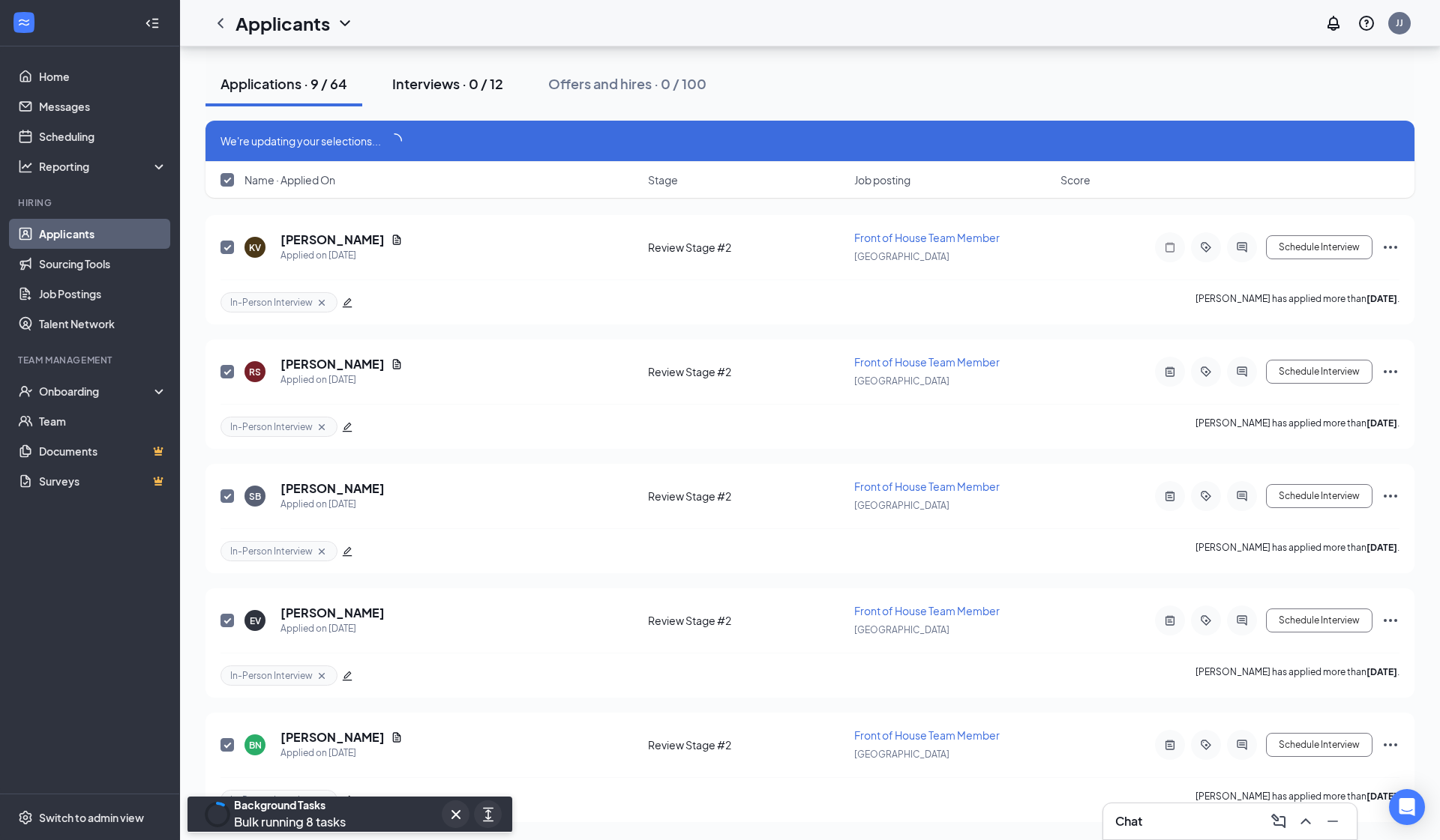
click at [404, 79] on div "Interviews · 0 / 12" at bounding box center [447, 83] width 111 height 19
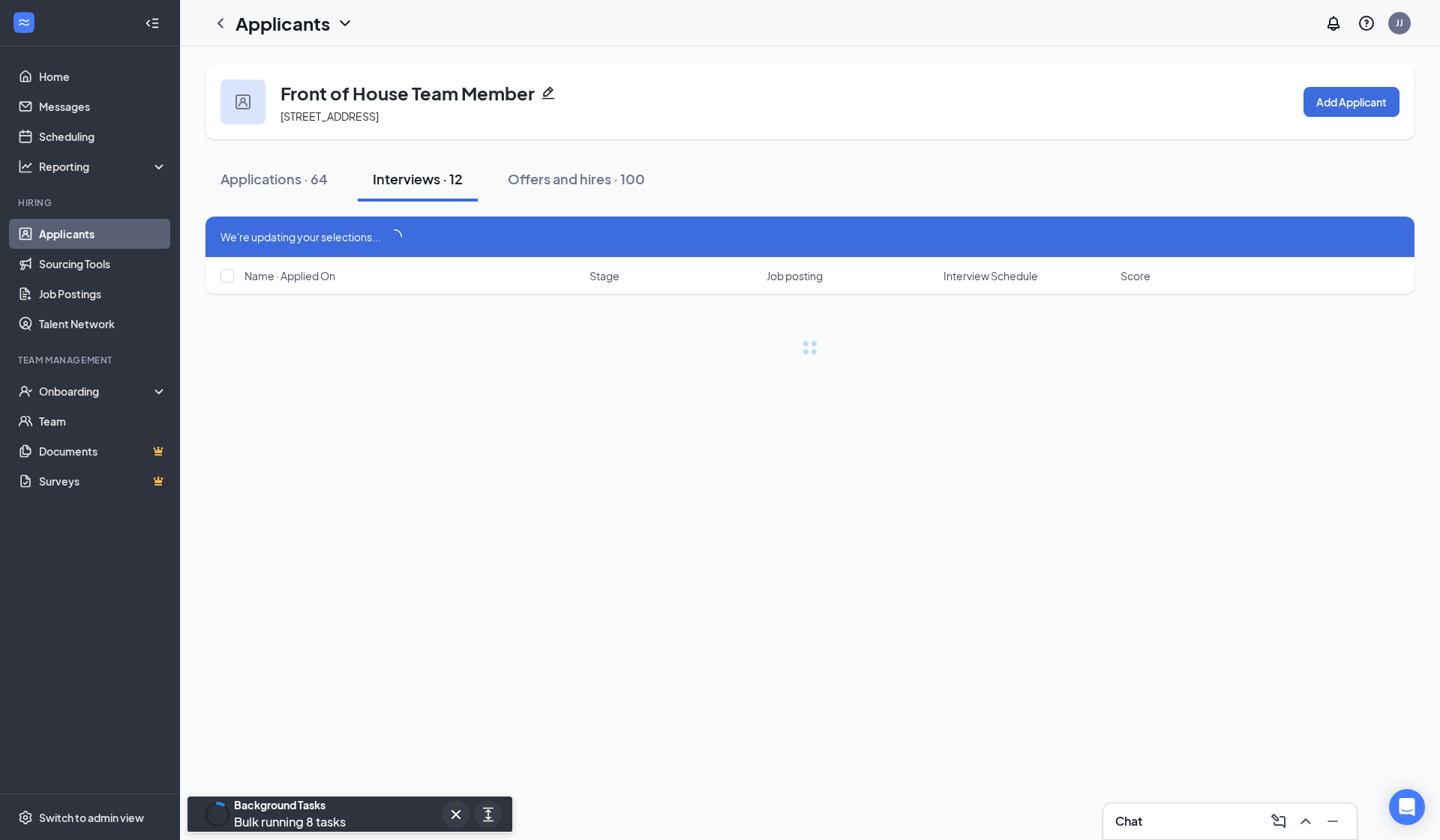
click at [278, 85] on div "Front of House Team Member [STREET_ADDRESS]" at bounding box center [395, 102] width 351 height 45
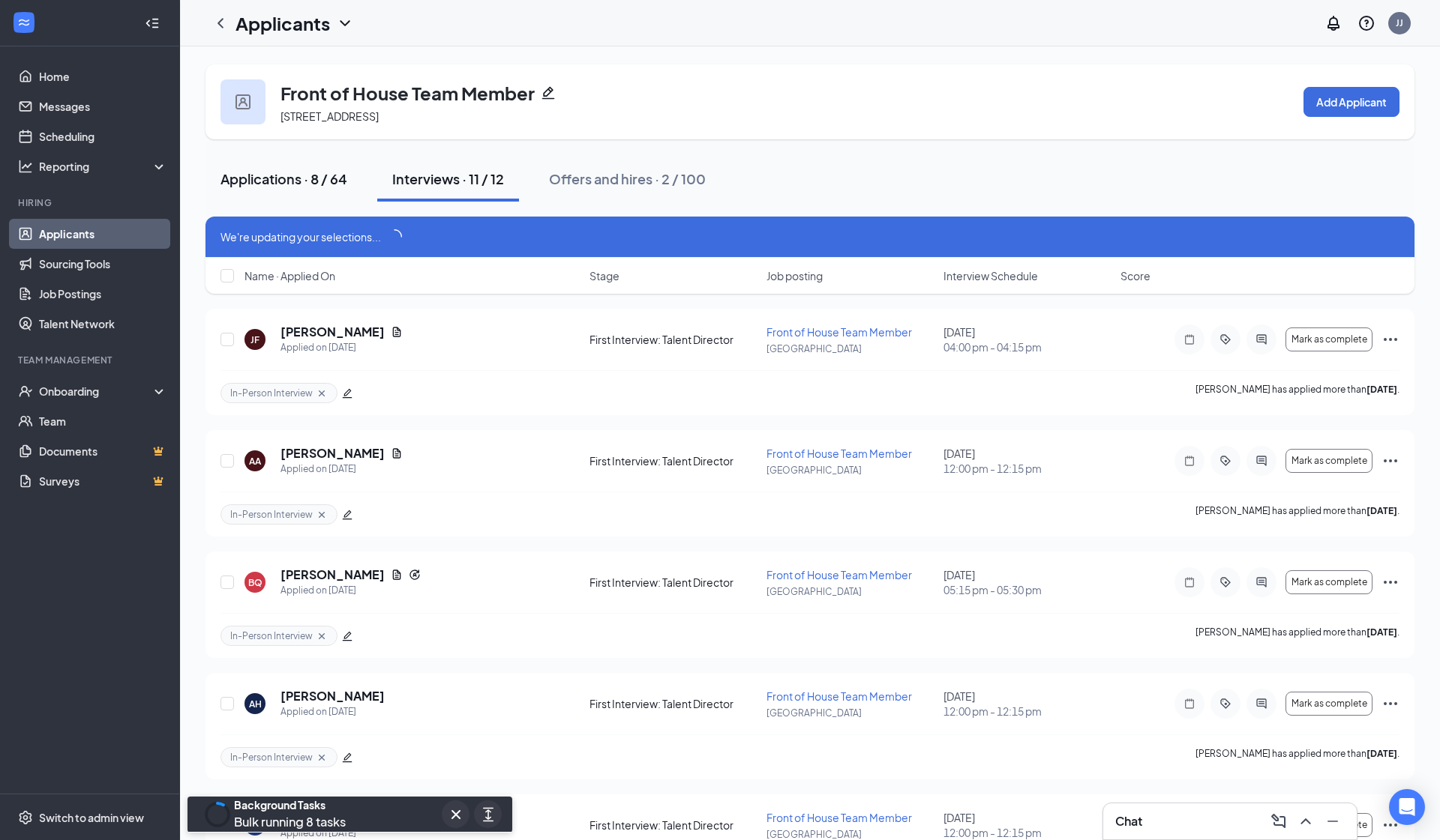
click at [269, 176] on div "Applications · 8 / 64" at bounding box center [283, 179] width 126 height 19
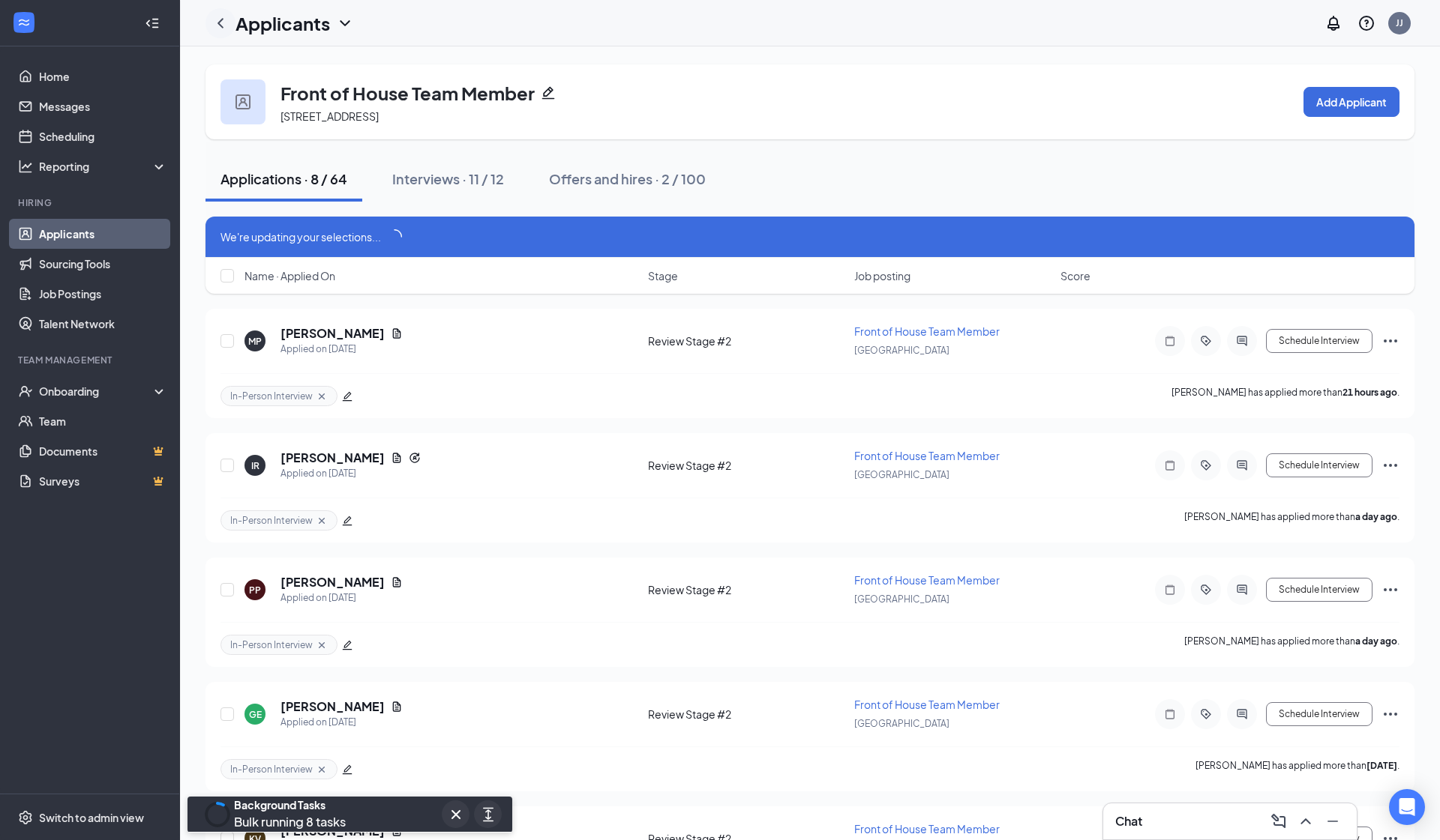
click at [215, 30] on icon "ChevronLeft" at bounding box center [220, 23] width 18 height 18
